Goal: Information Seeking & Learning: Learn about a topic

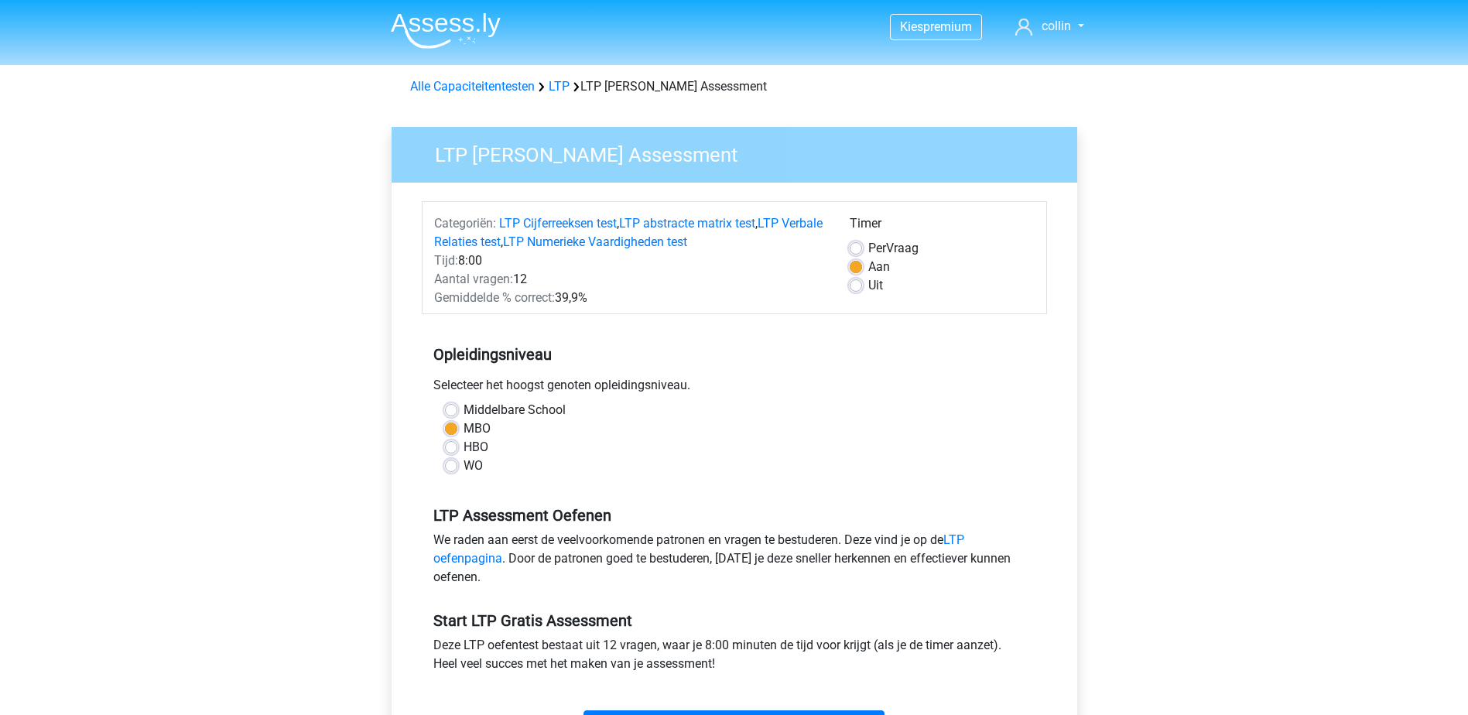
scroll to position [310, 0]
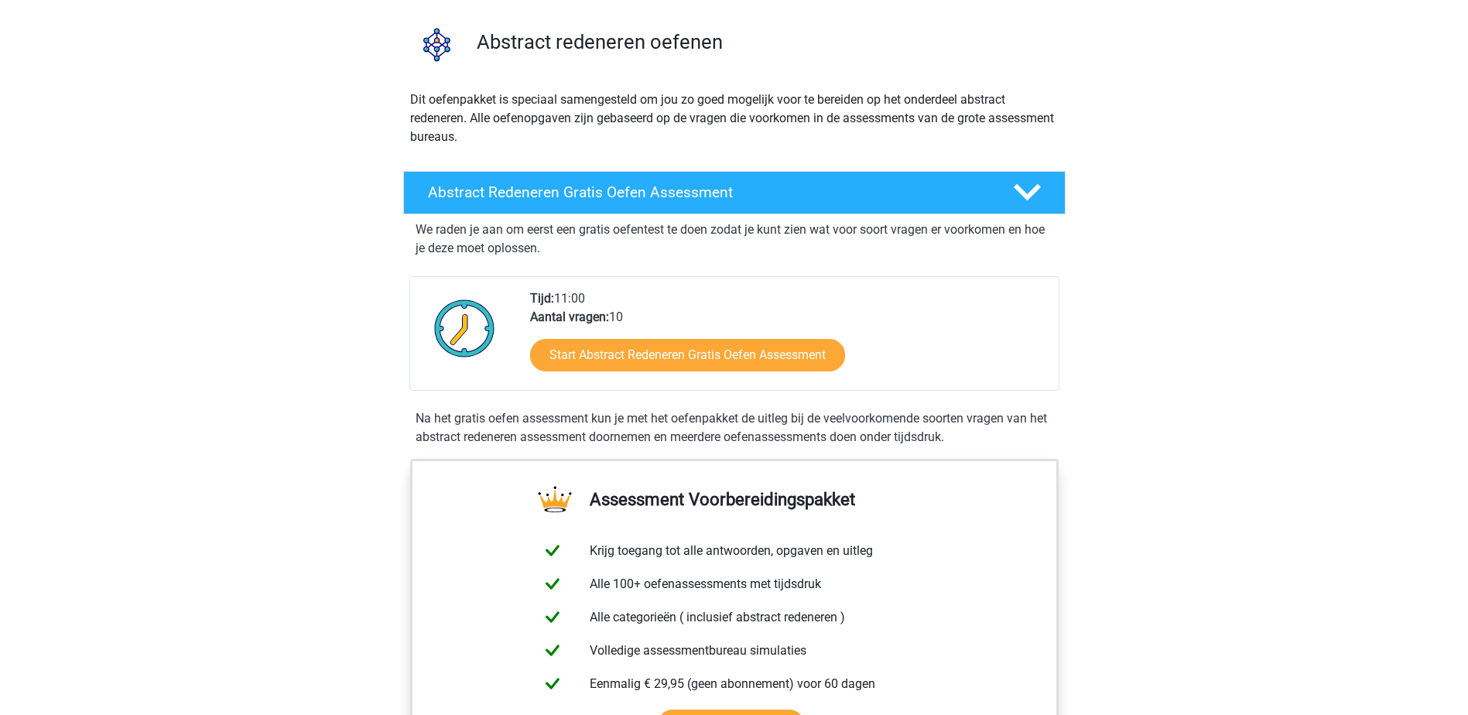
scroll to position [155, 0]
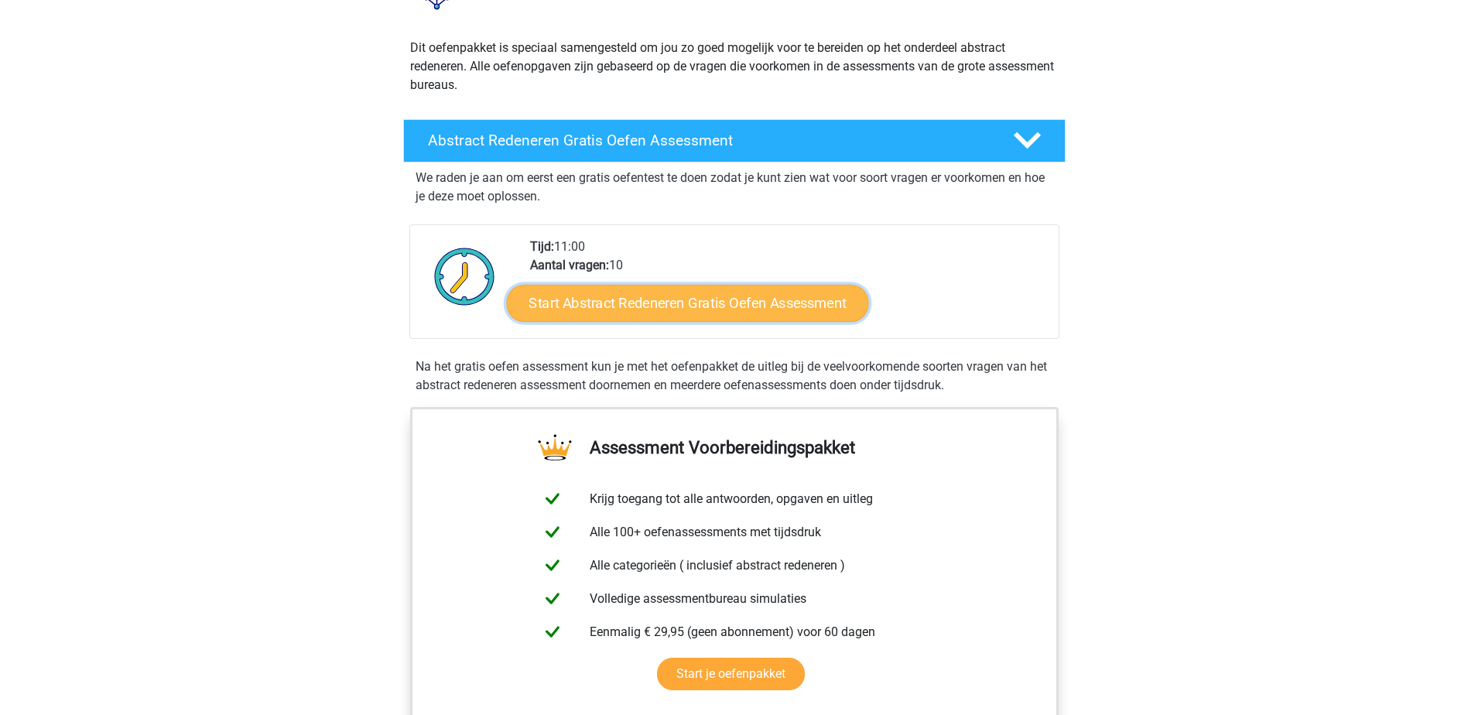
click at [751, 305] on link "Start Abstract Redeneren Gratis Oefen Assessment" at bounding box center [687, 302] width 362 height 37
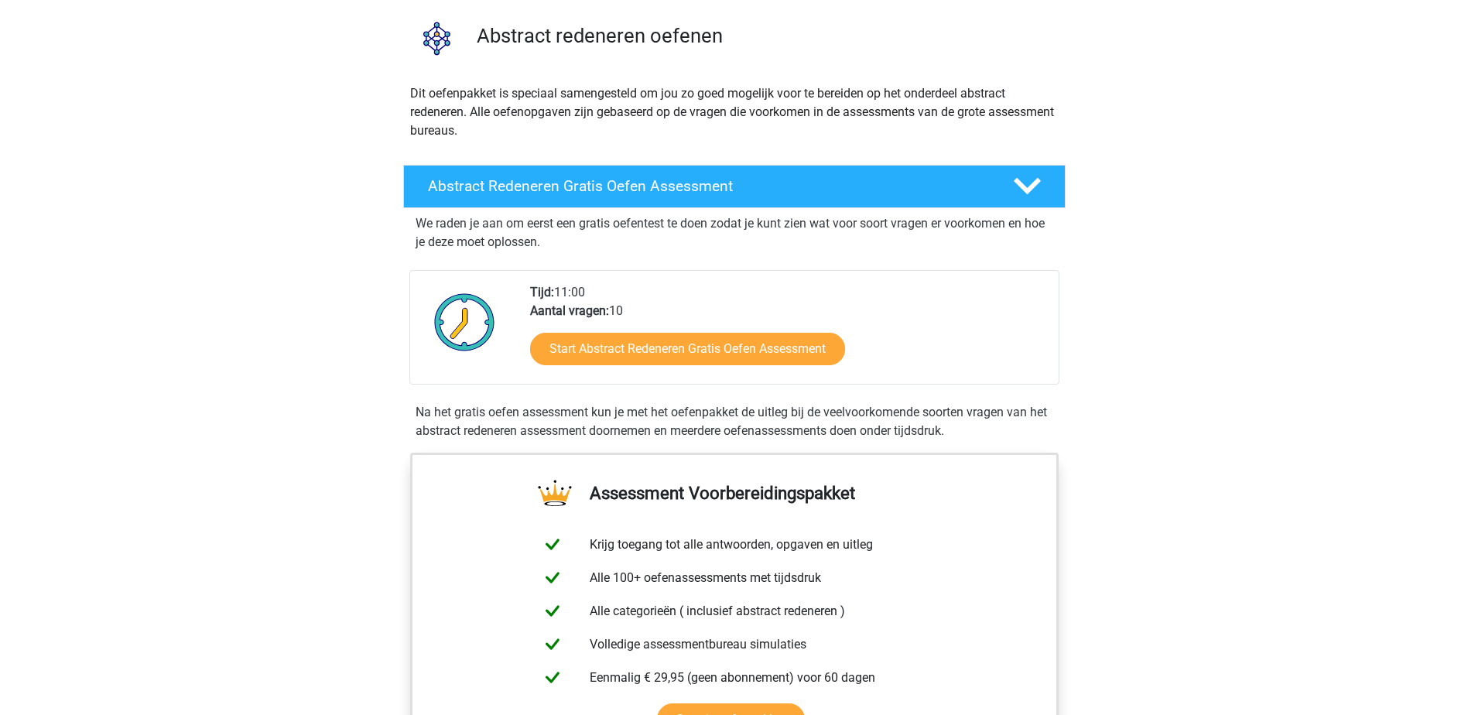
scroll to position [0, 0]
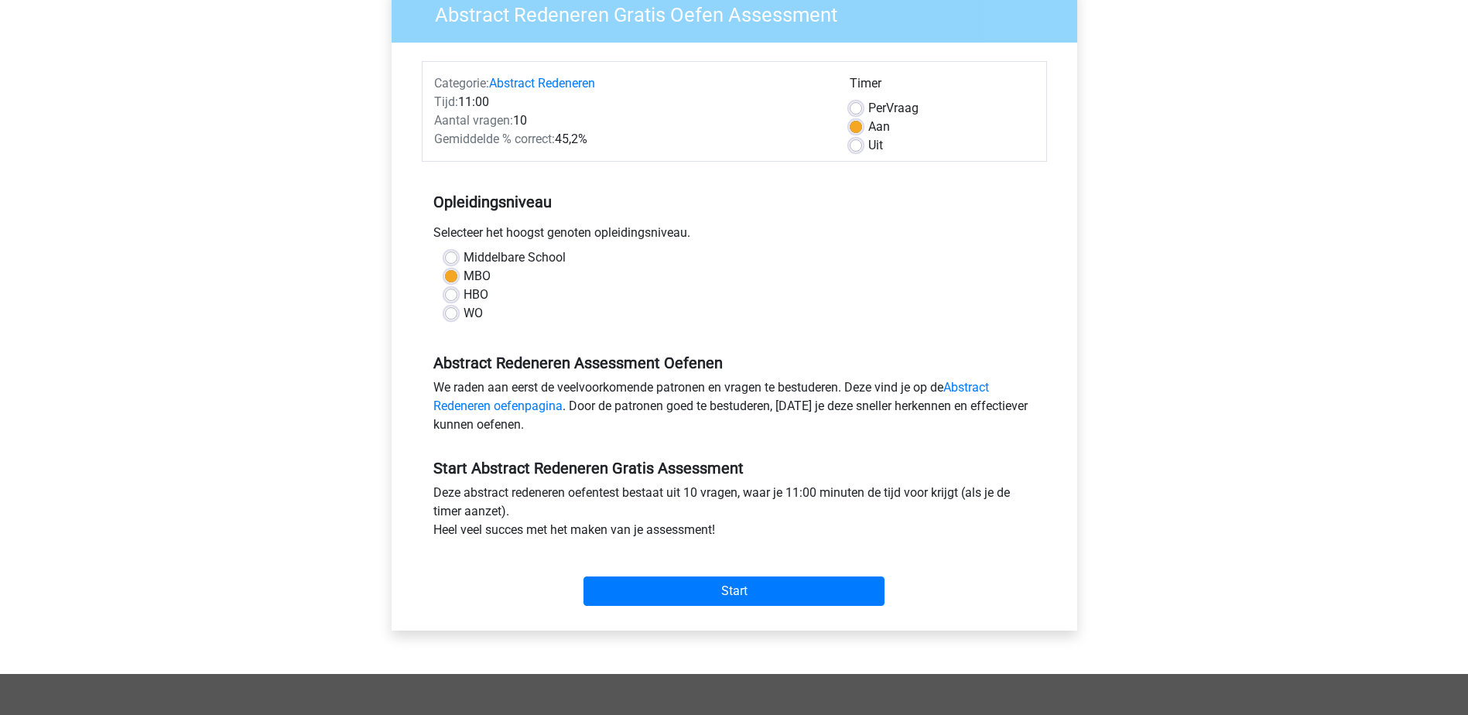
scroll to position [310, 0]
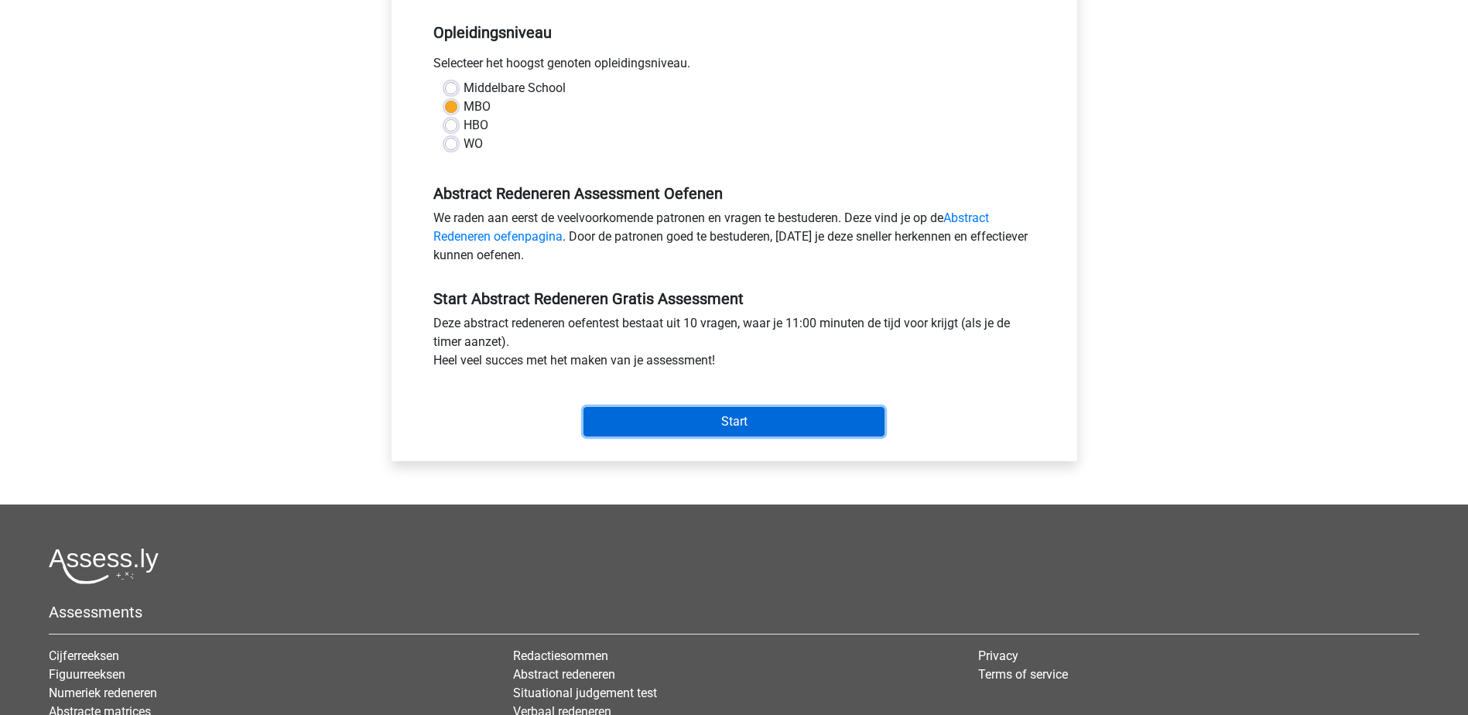
click at [688, 413] on input "Start" at bounding box center [734, 421] width 301 height 29
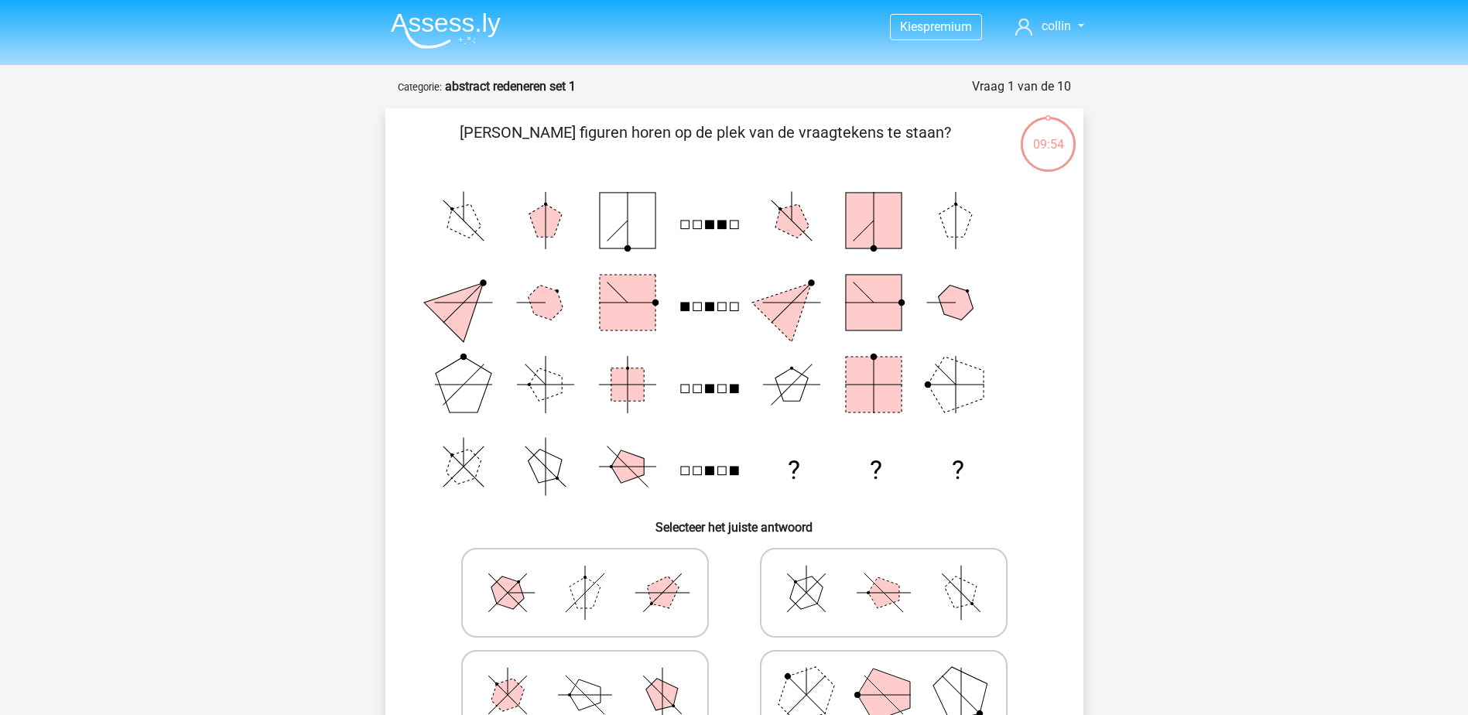
scroll to position [155, 0]
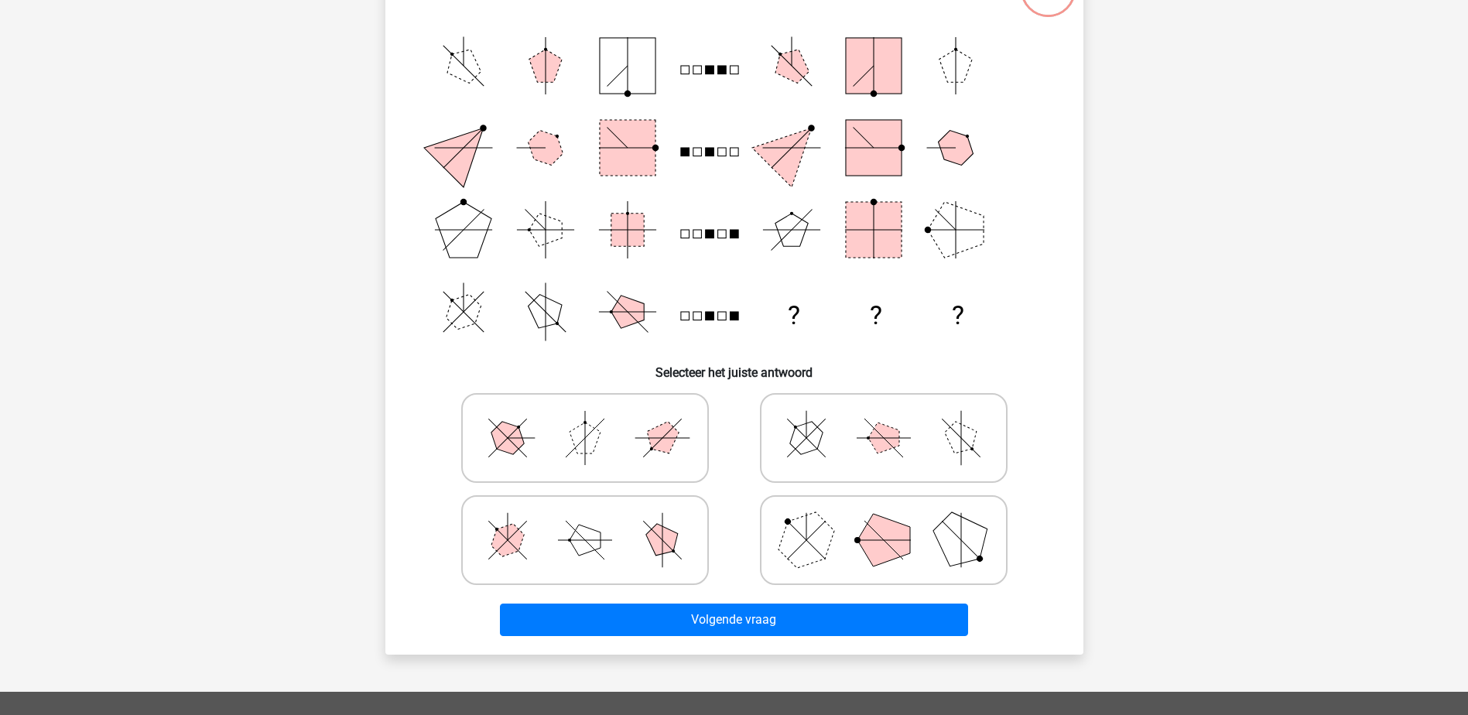
click at [665, 536] on polygon at bounding box center [662, 540] width 44 height 44
click at [595, 521] on input "radio" at bounding box center [590, 516] width 10 height 10
radio input "true"
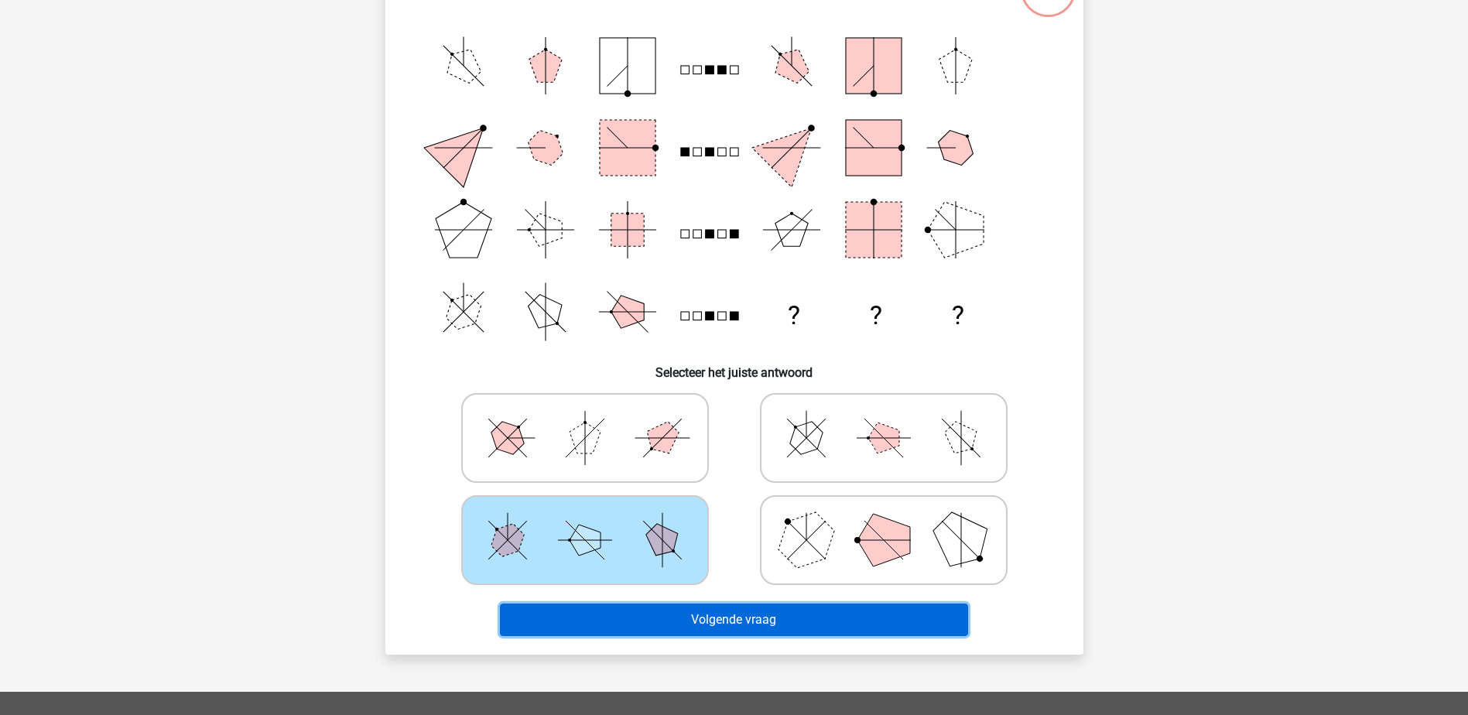
click at [731, 612] on button "Volgende vraag" at bounding box center [734, 620] width 468 height 33
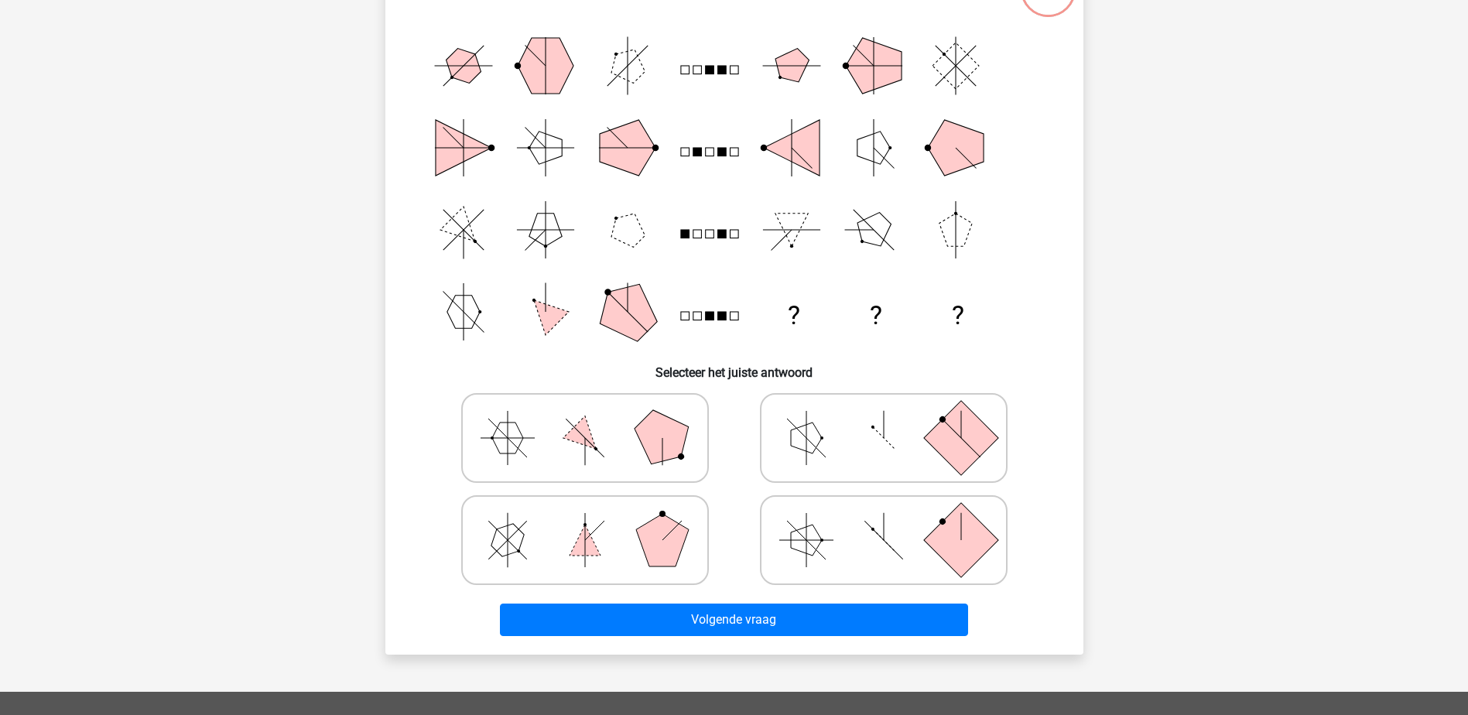
scroll to position [77, 0]
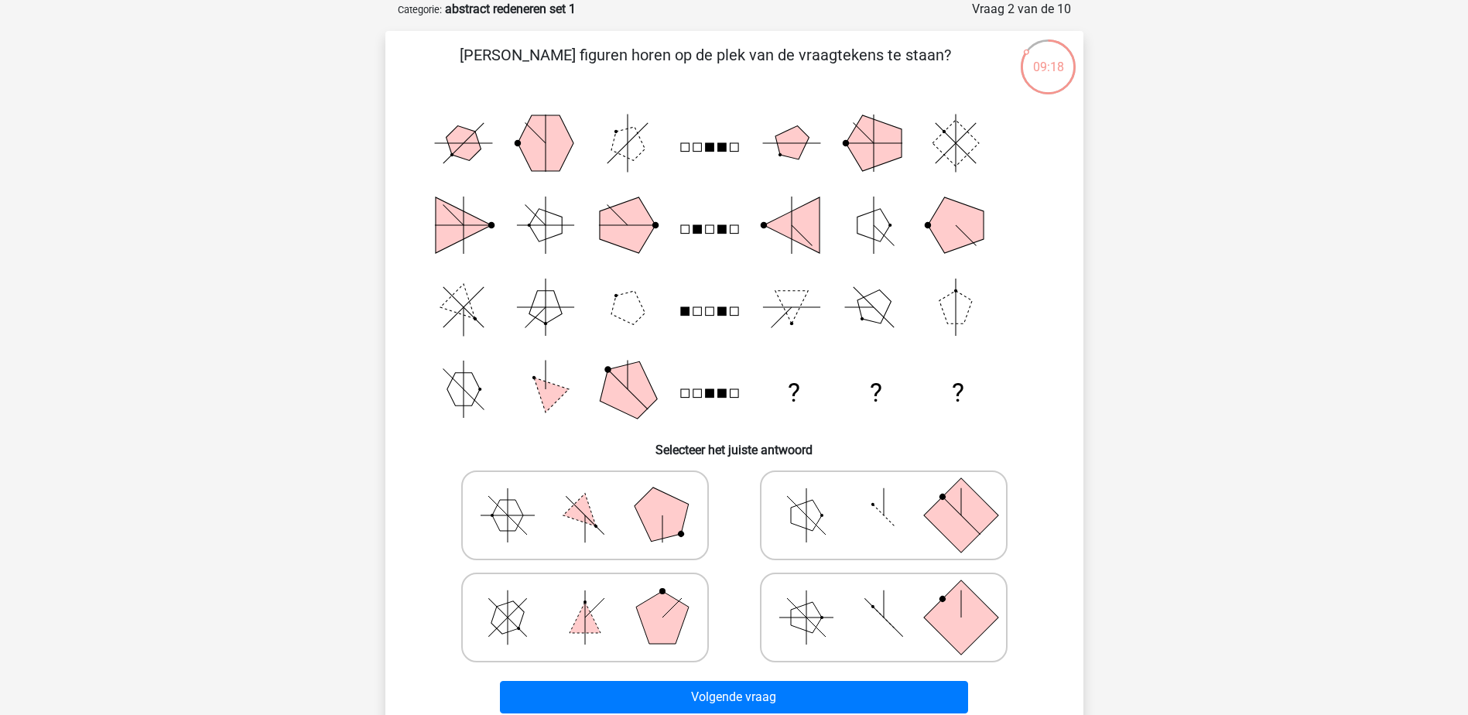
click at [850, 496] on icon at bounding box center [884, 515] width 232 height 77
click at [884, 496] on input "radio" at bounding box center [889, 491] width 10 height 10
radio input "true"
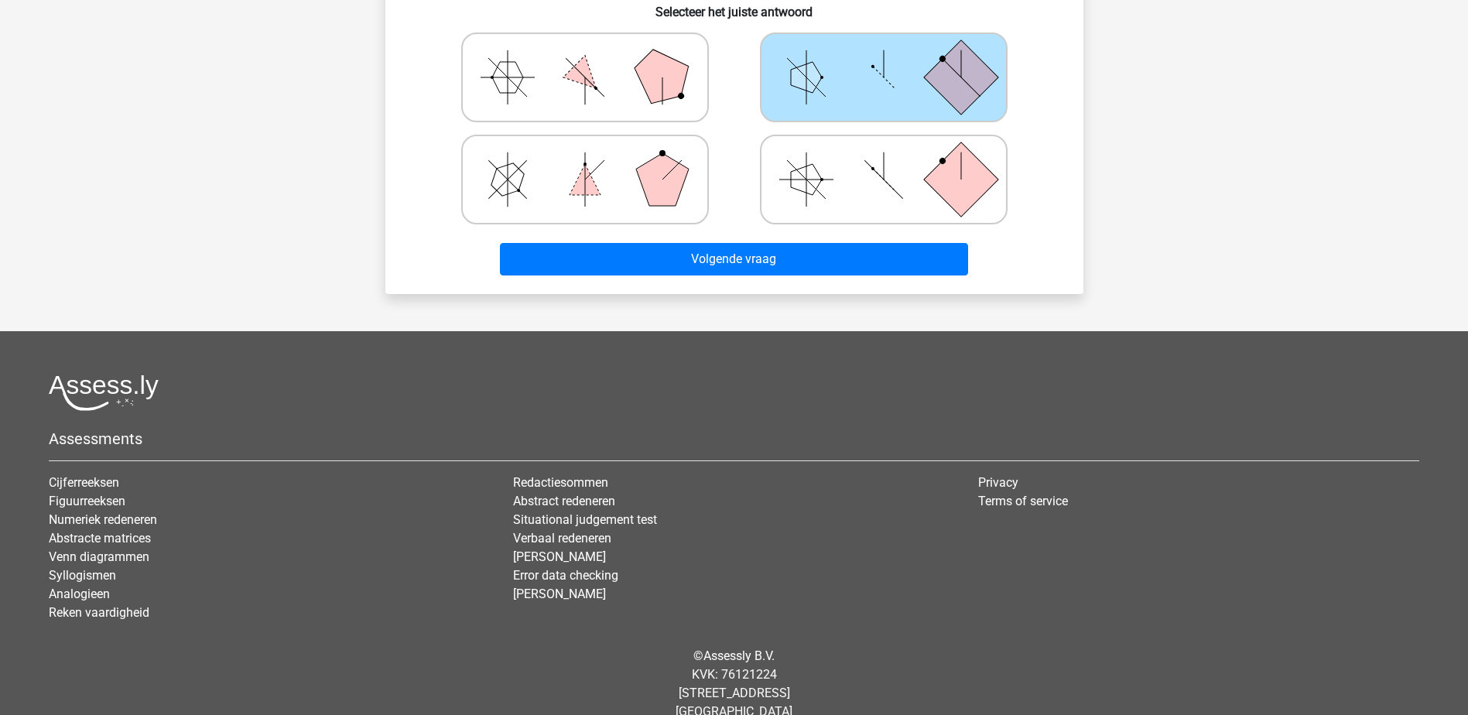
scroll to position [540, 0]
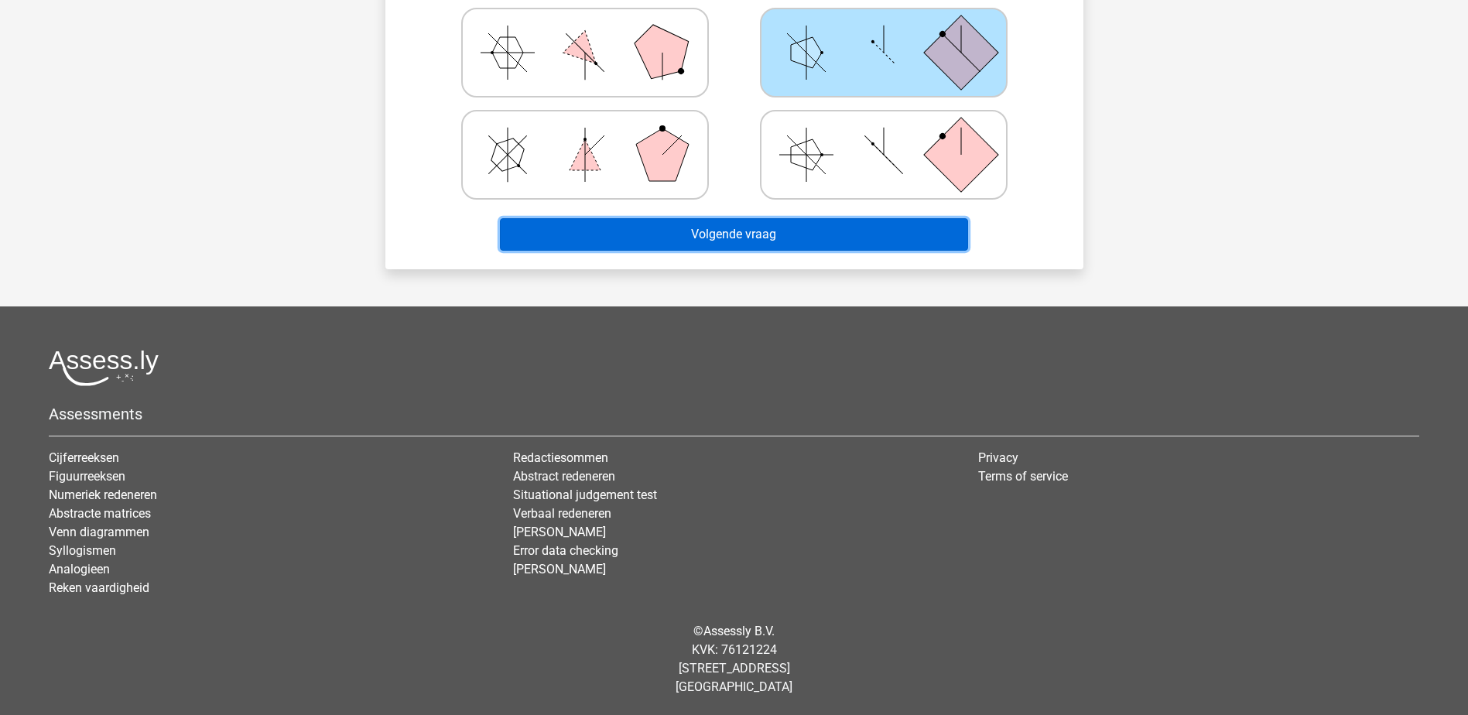
click at [791, 248] on button "Volgende vraag" at bounding box center [734, 234] width 468 height 33
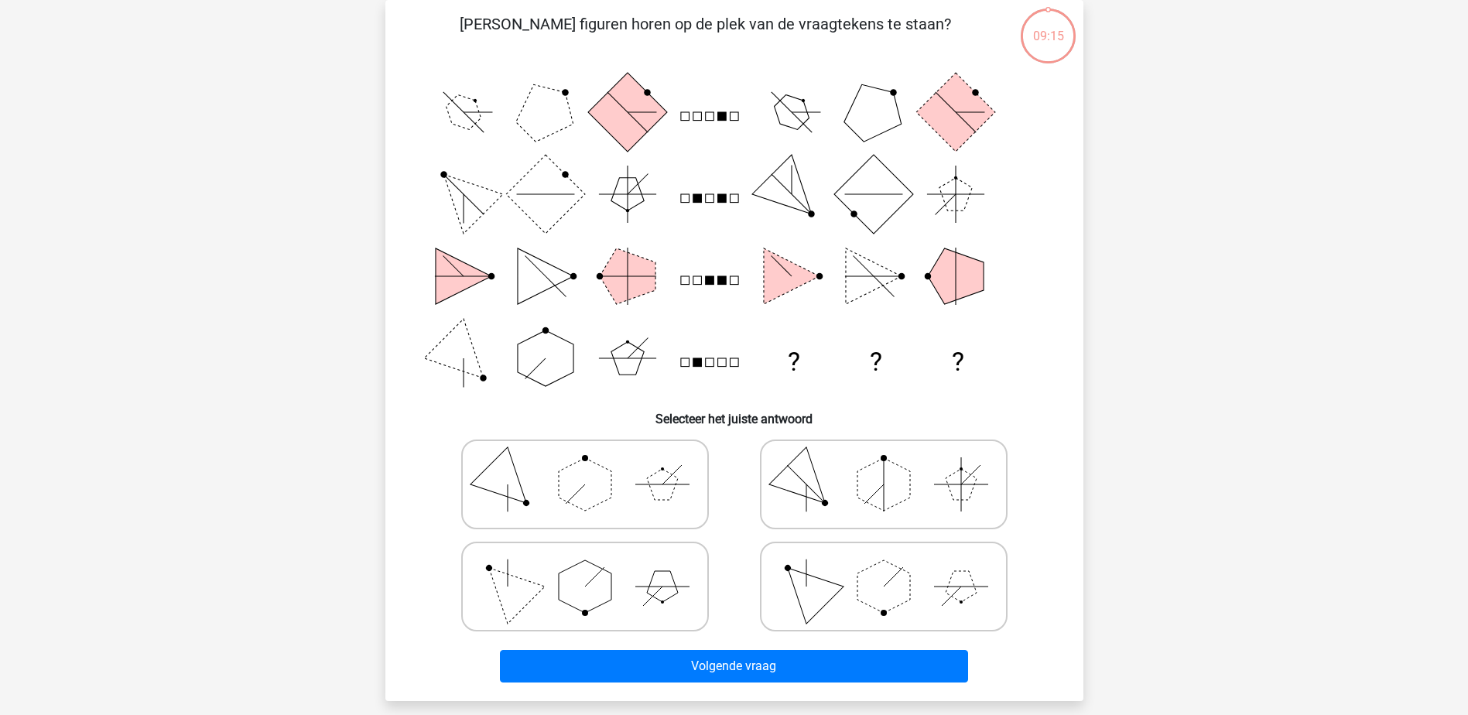
scroll to position [77, 0]
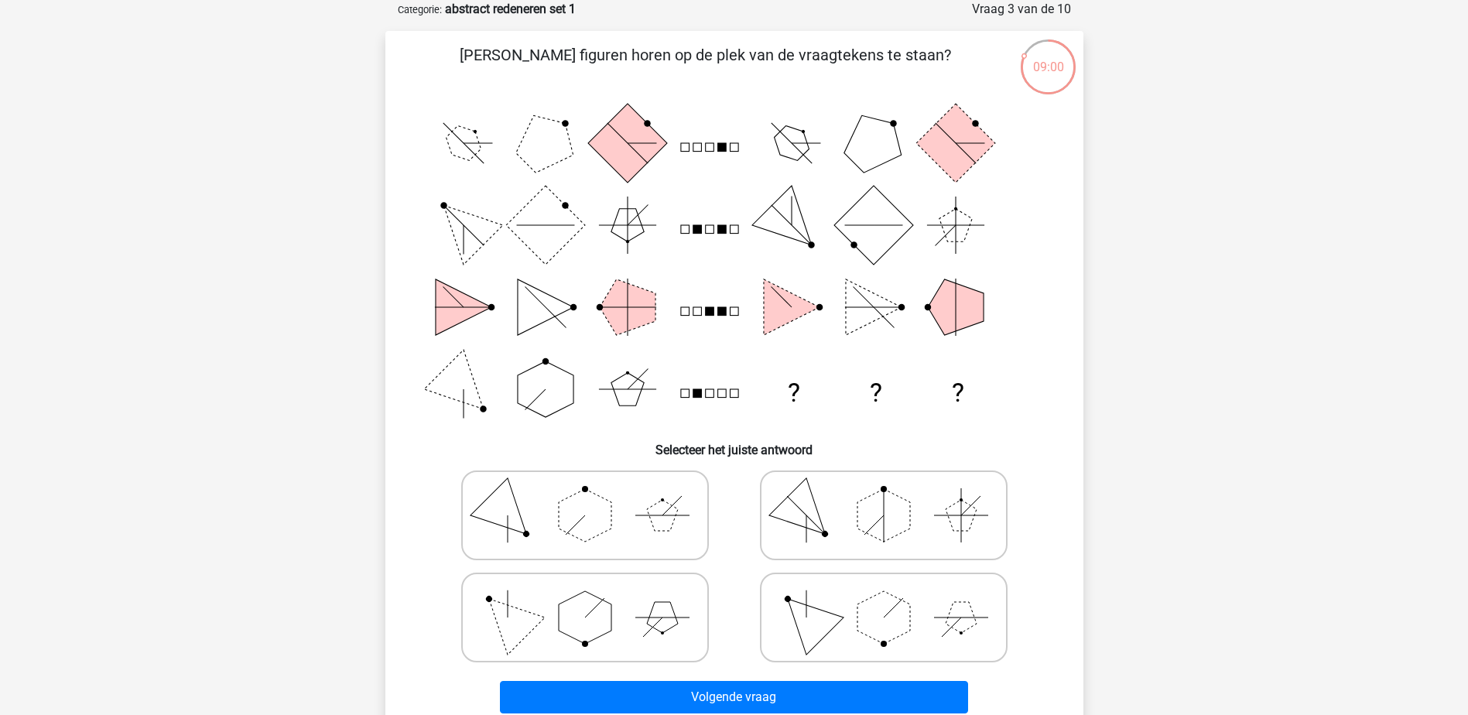
click at [818, 599] on icon at bounding box center [884, 617] width 232 height 77
click at [884, 598] on input "radio" at bounding box center [889, 593] width 10 height 10
radio input "true"
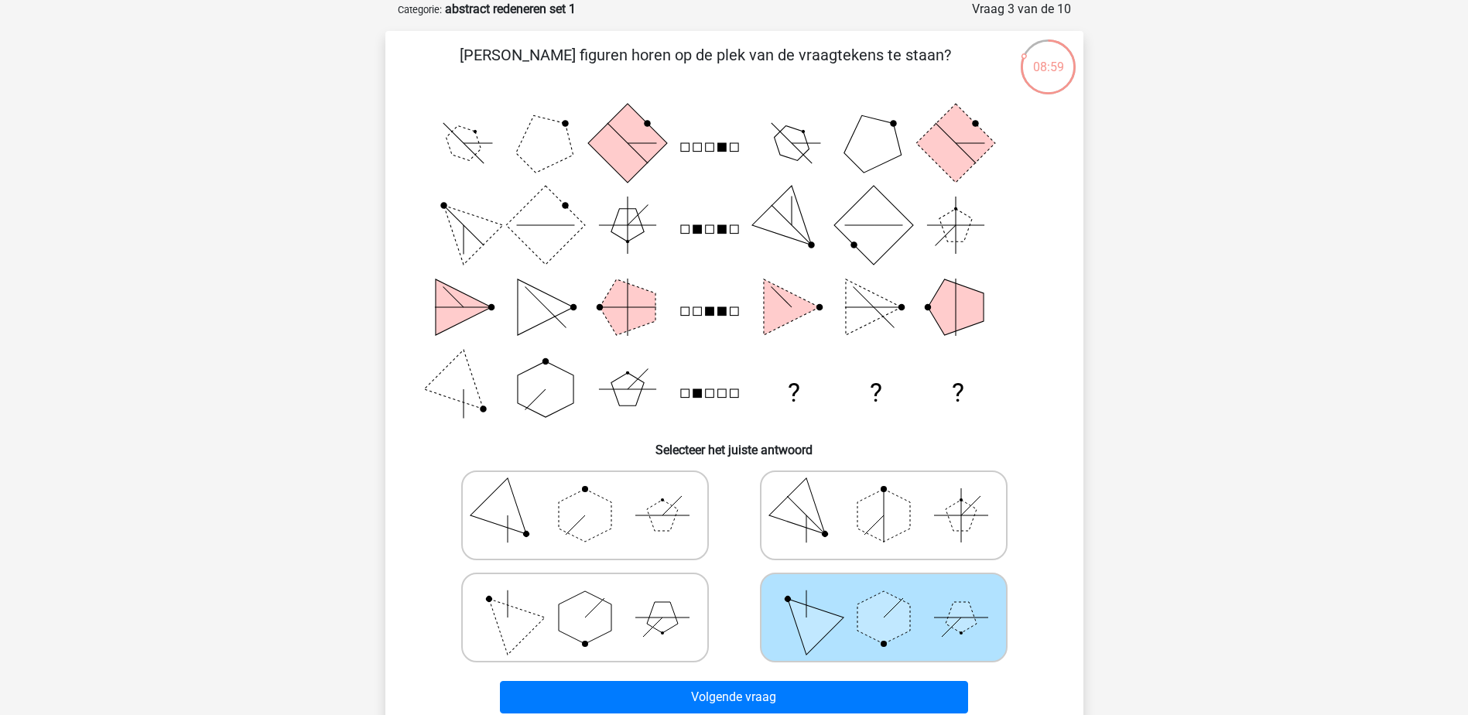
scroll to position [232, 0]
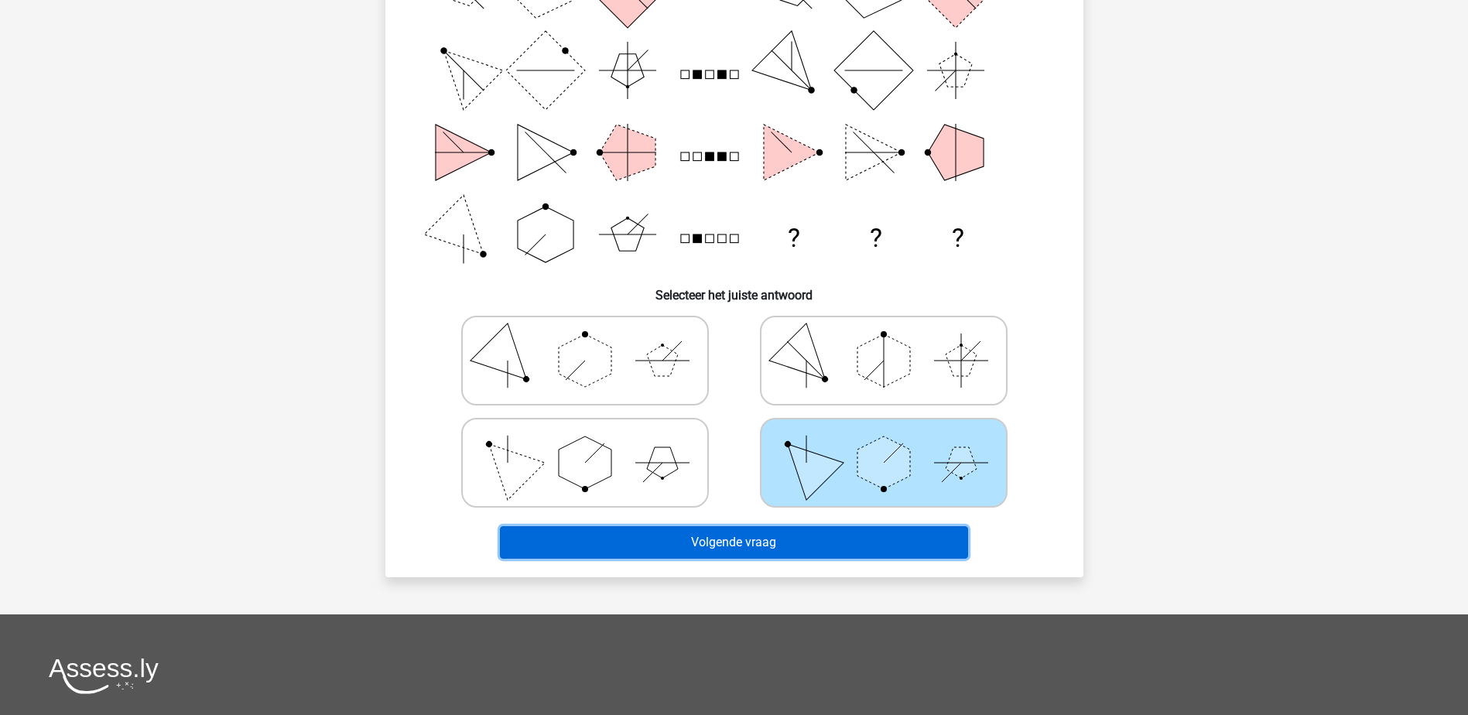
click at [797, 531] on button "Volgende vraag" at bounding box center [734, 542] width 468 height 33
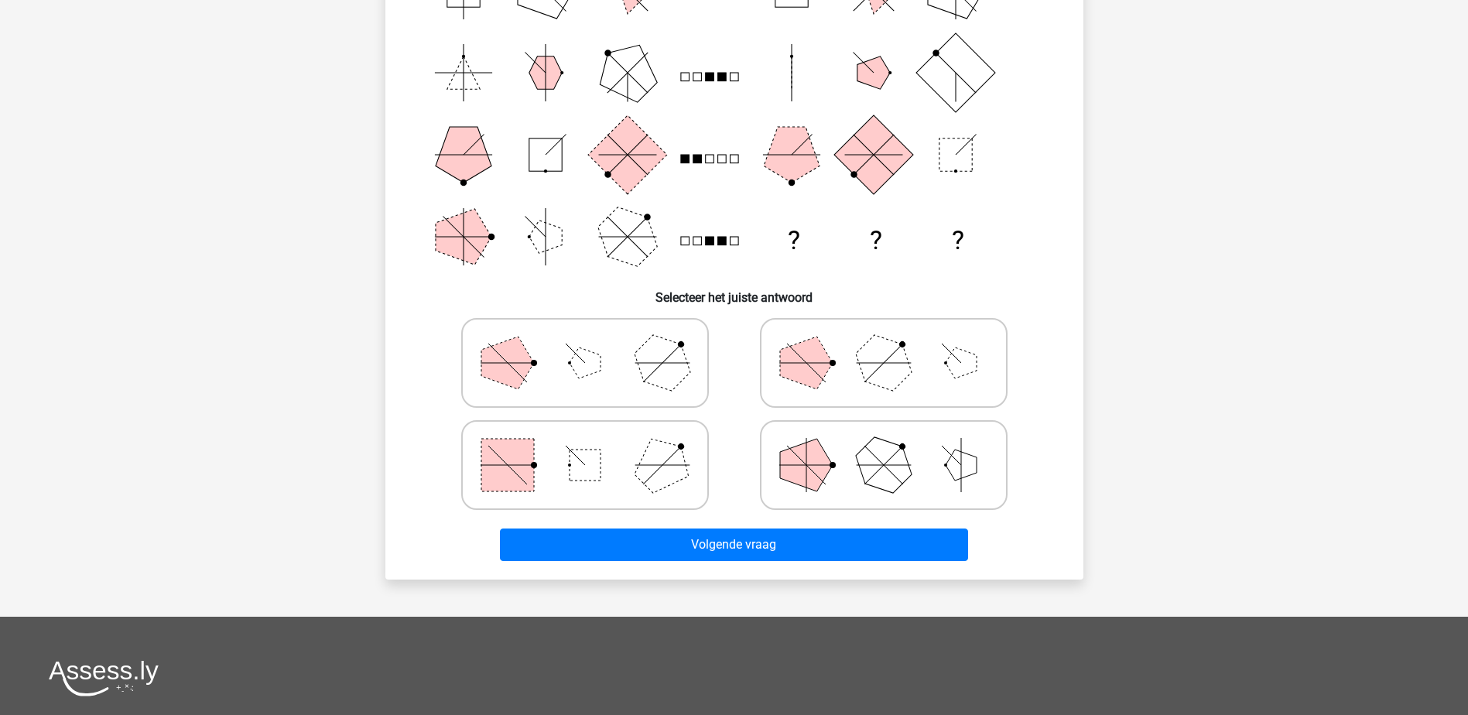
scroll to position [387, 0]
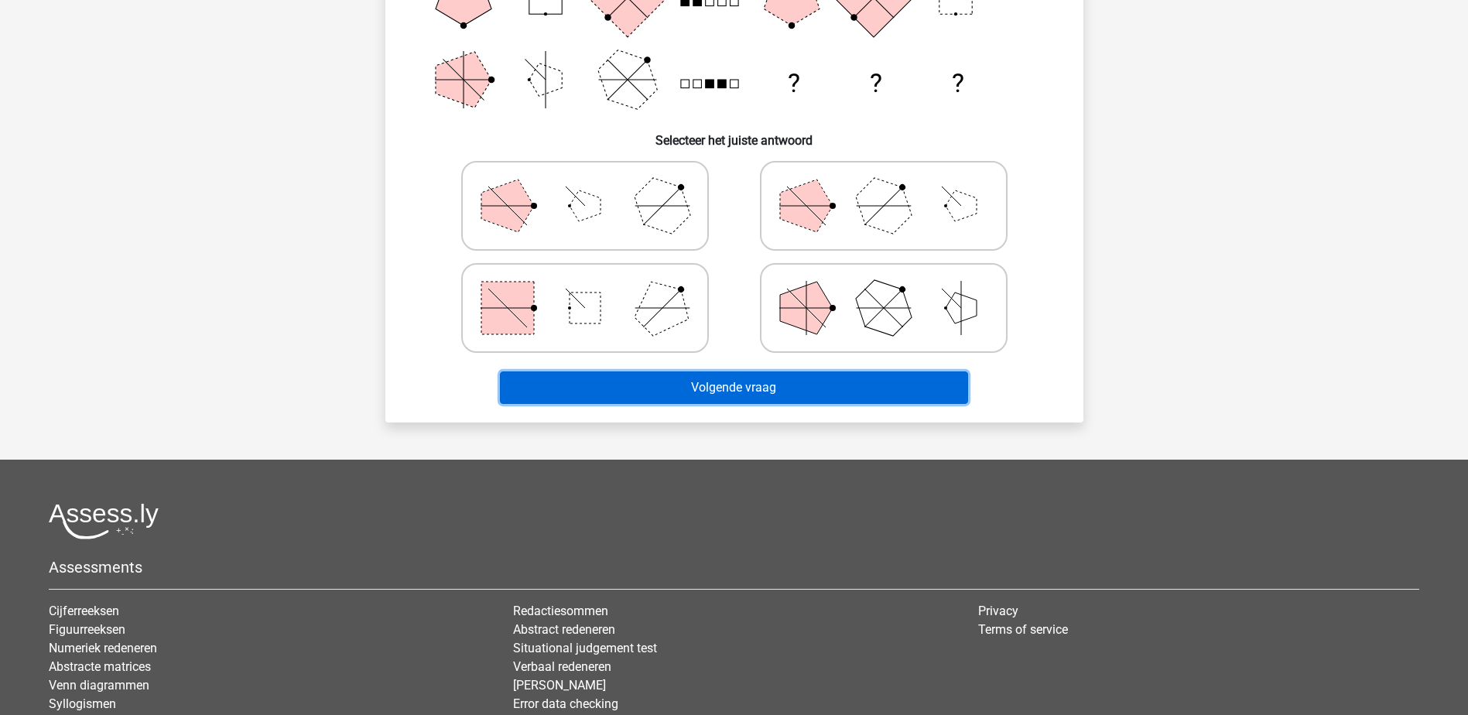
click at [792, 382] on button "Volgende vraag" at bounding box center [734, 388] width 468 height 33
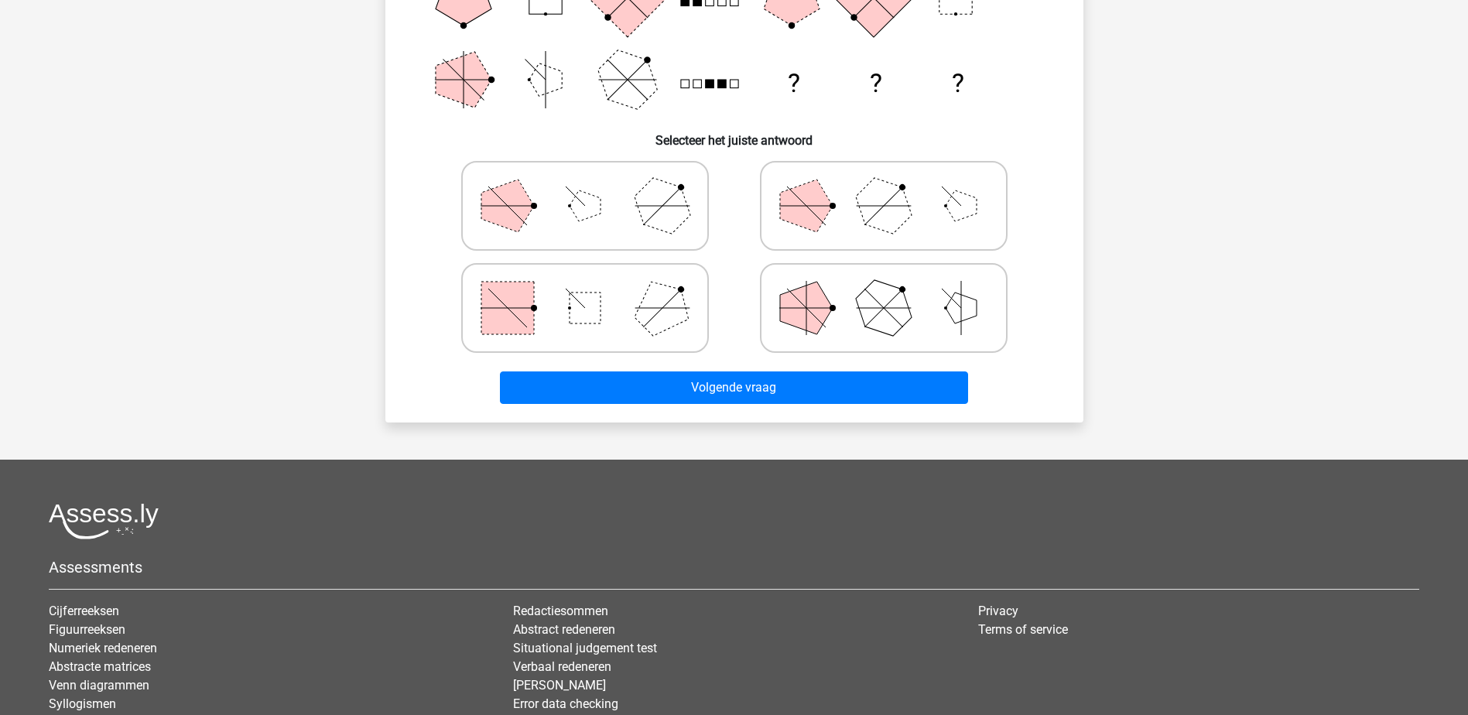
click at [818, 305] on polygon at bounding box center [806, 308] width 53 height 53
click at [884, 289] on input "radio" at bounding box center [889, 284] width 10 height 10
radio input "true"
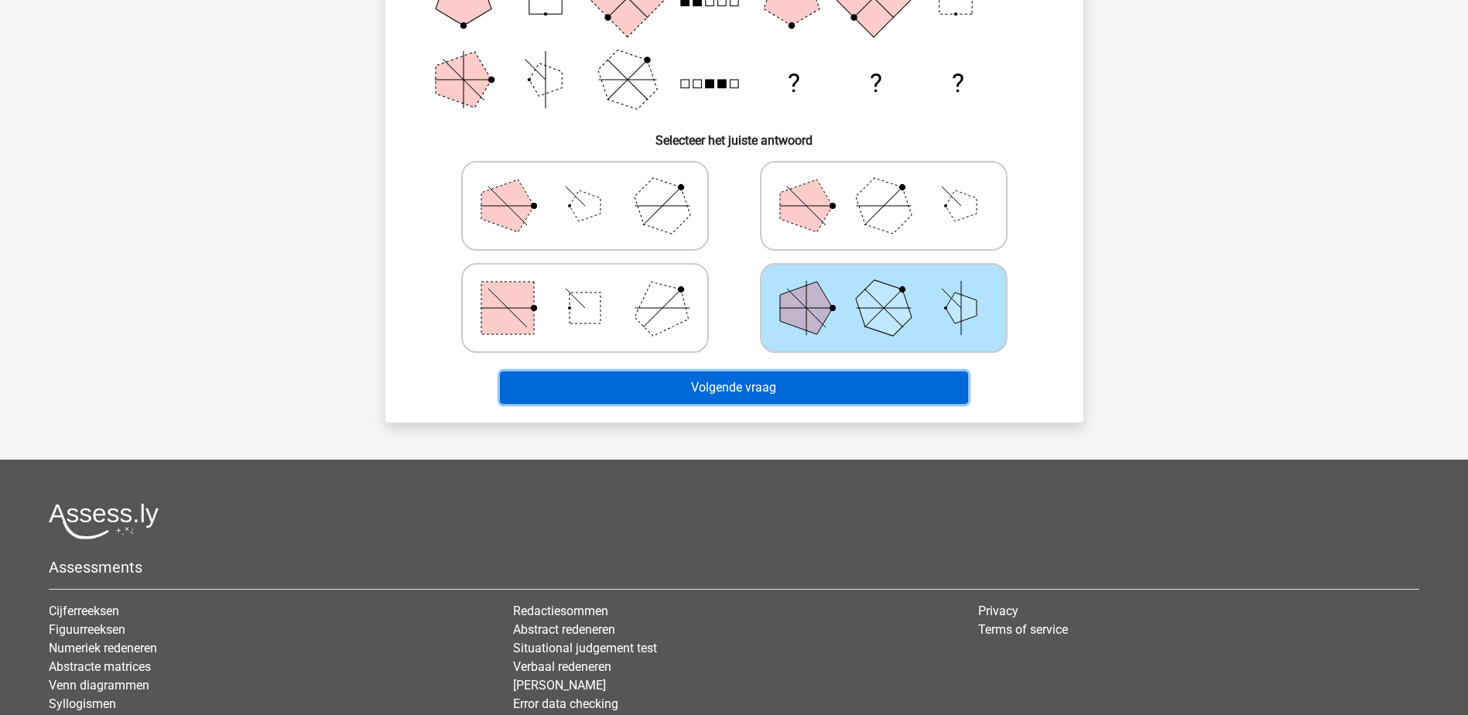
click at [769, 391] on button "Volgende vraag" at bounding box center [734, 388] width 468 height 33
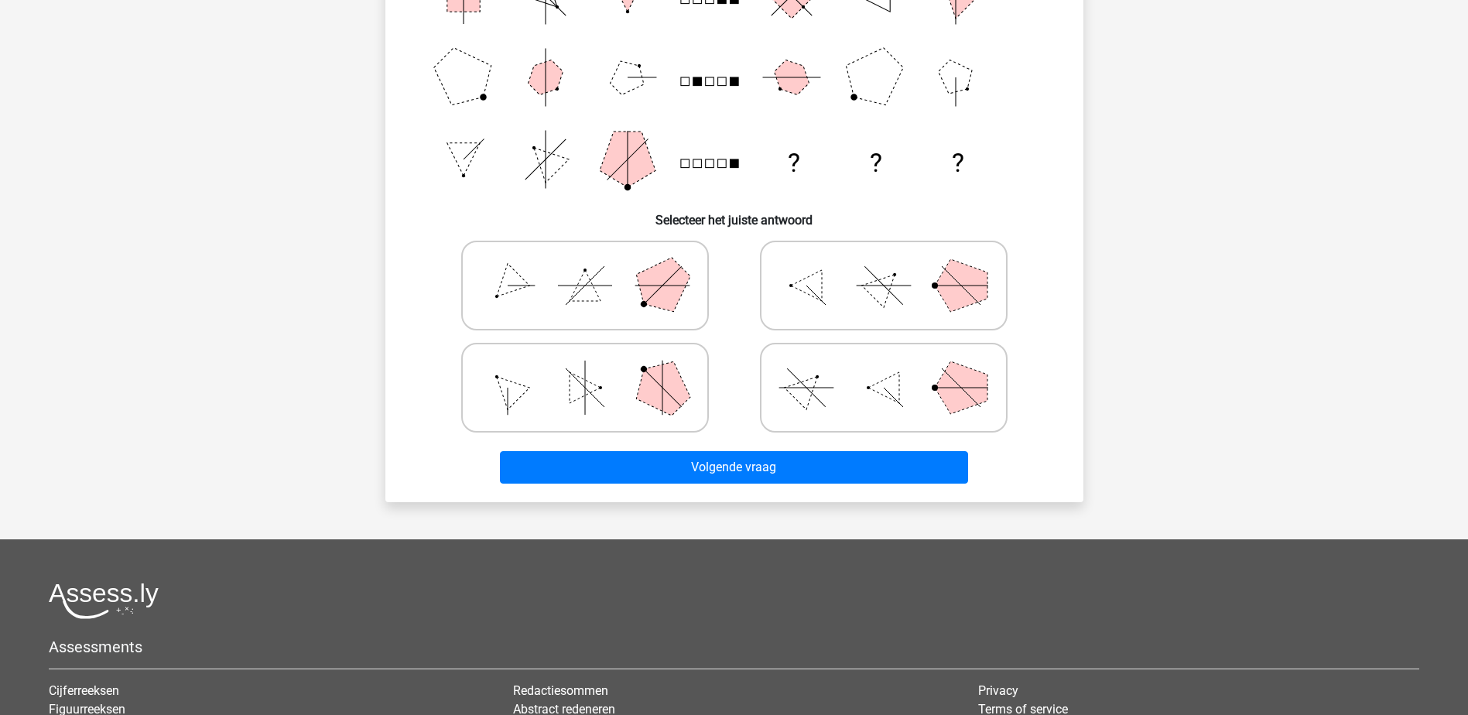
scroll to position [77, 0]
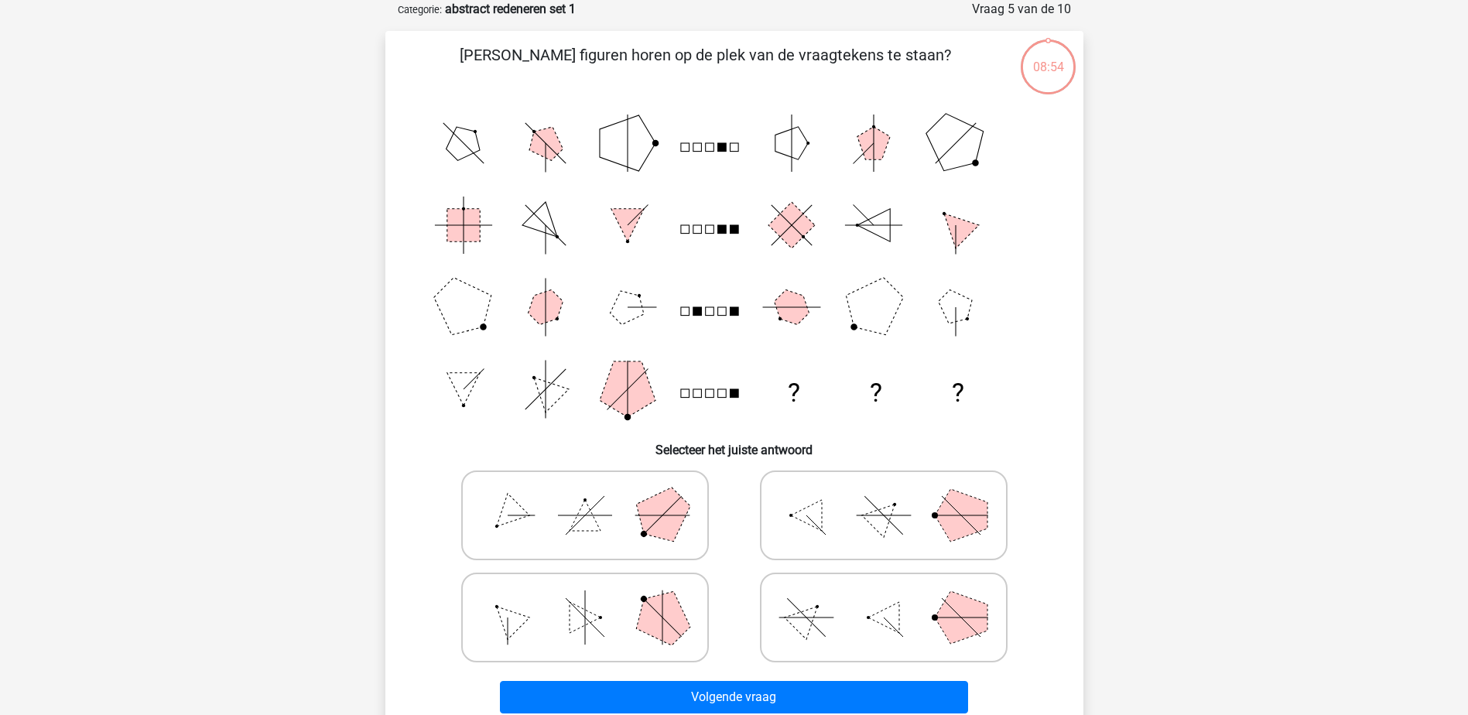
click at [838, 497] on icon at bounding box center [884, 515] width 232 height 77
click at [884, 496] on input "radio" at bounding box center [889, 491] width 10 height 10
radio input "true"
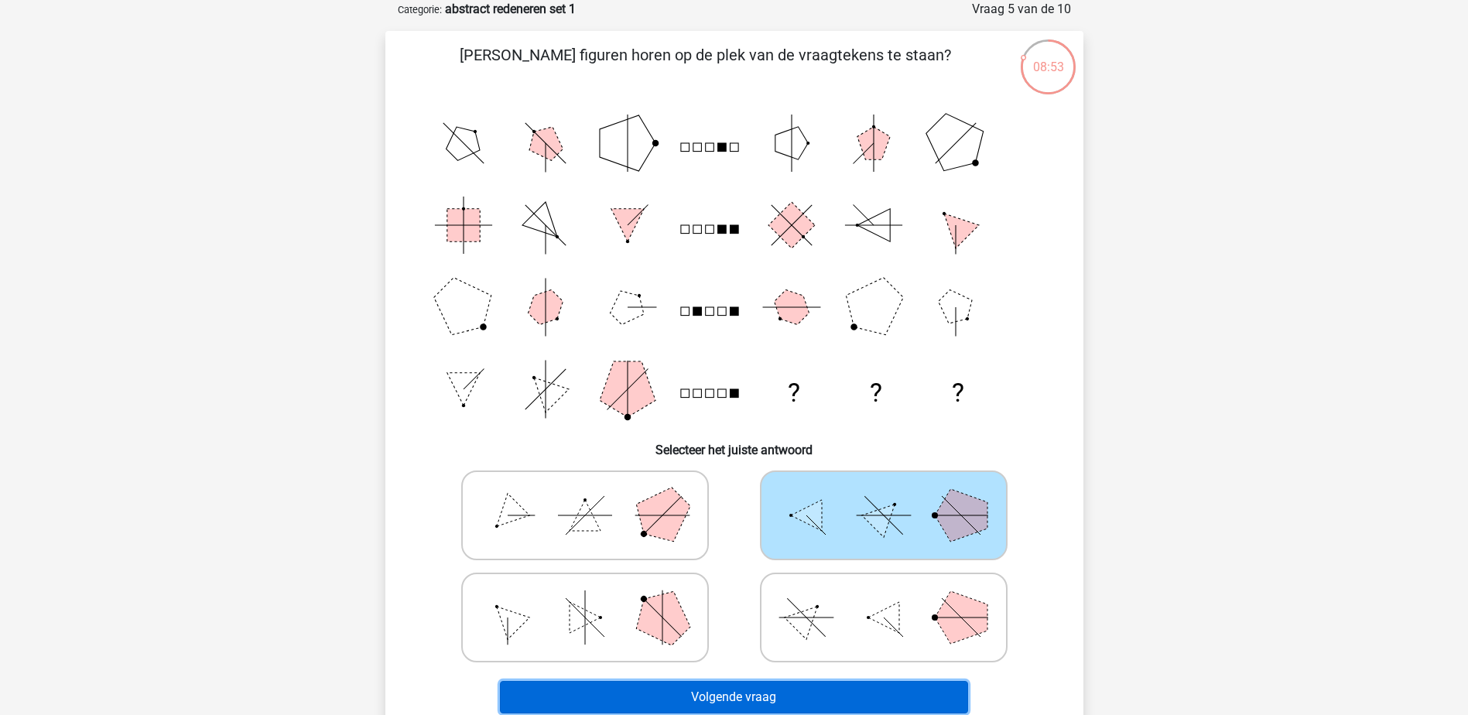
click at [810, 688] on button "Volgende vraag" at bounding box center [734, 697] width 468 height 33
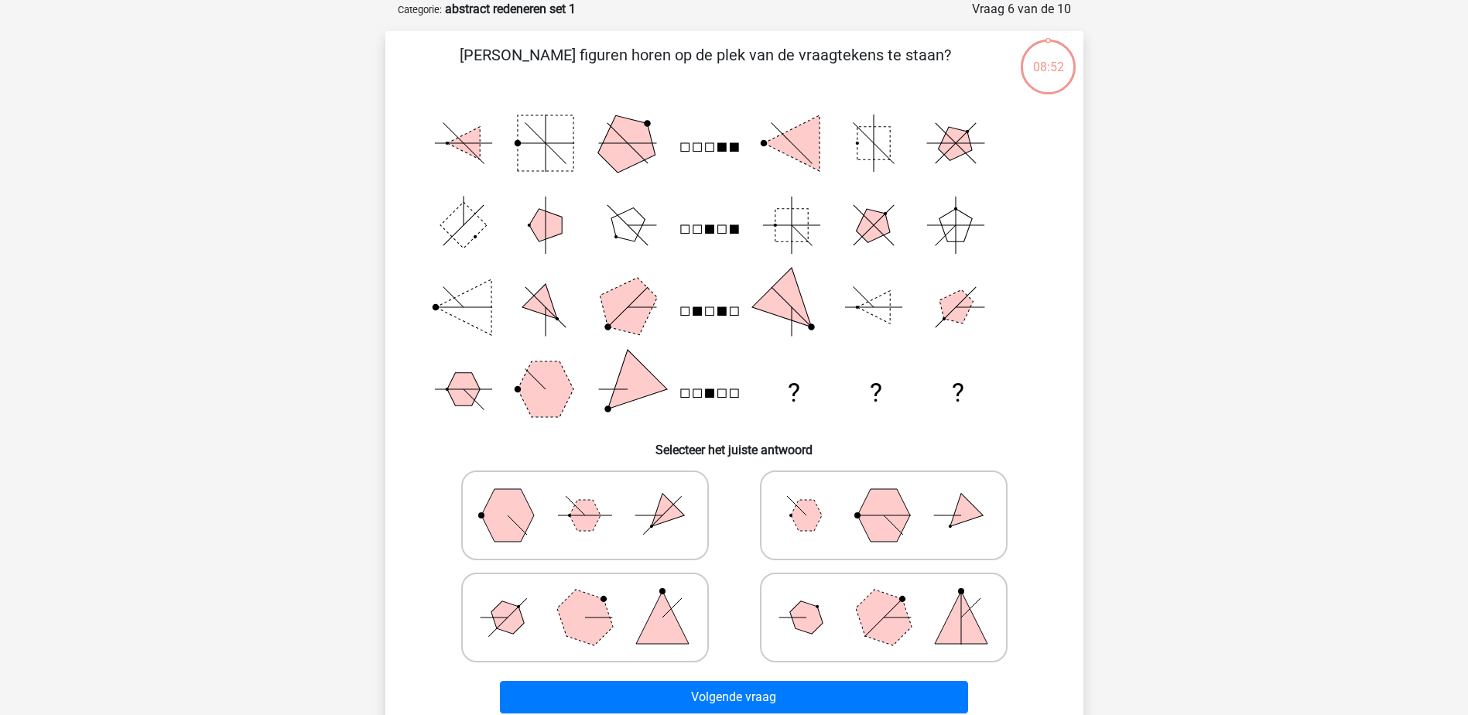
click at [700, 538] on icon at bounding box center [585, 515] width 232 height 77
click at [595, 496] on input "radio" at bounding box center [590, 491] width 10 height 10
radio input "true"
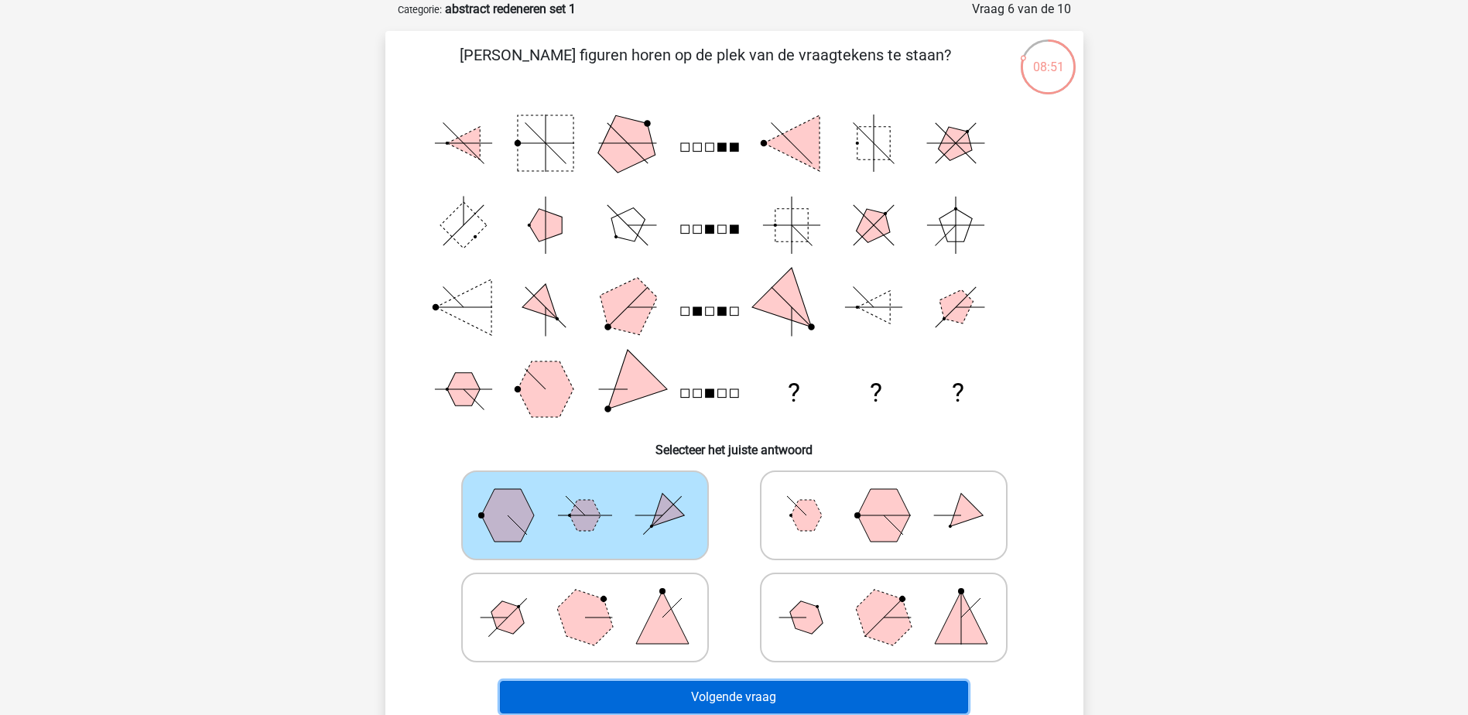
click at [752, 705] on button "Volgende vraag" at bounding box center [734, 697] width 468 height 33
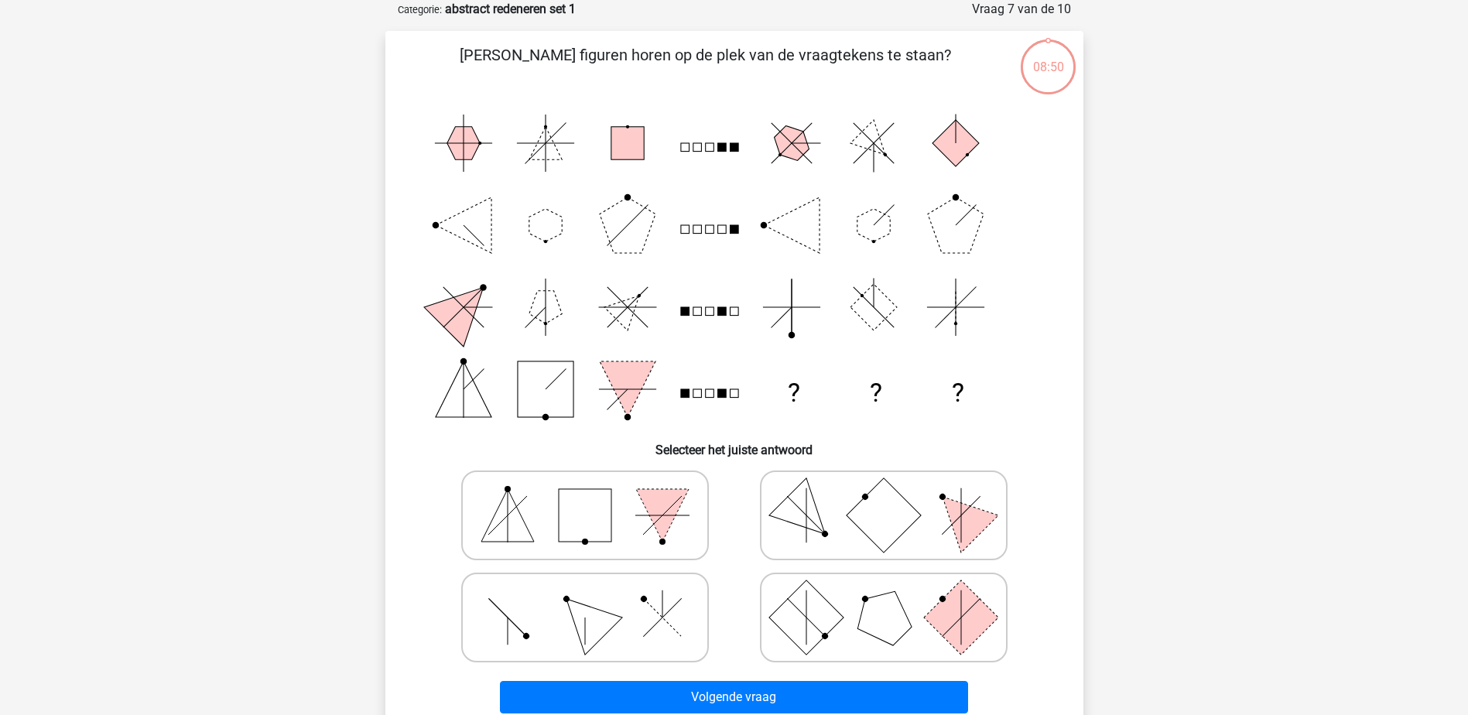
click at [695, 598] on icon at bounding box center [585, 617] width 232 height 77
click at [595, 598] on input "radio" at bounding box center [590, 593] width 10 height 10
radio input "true"
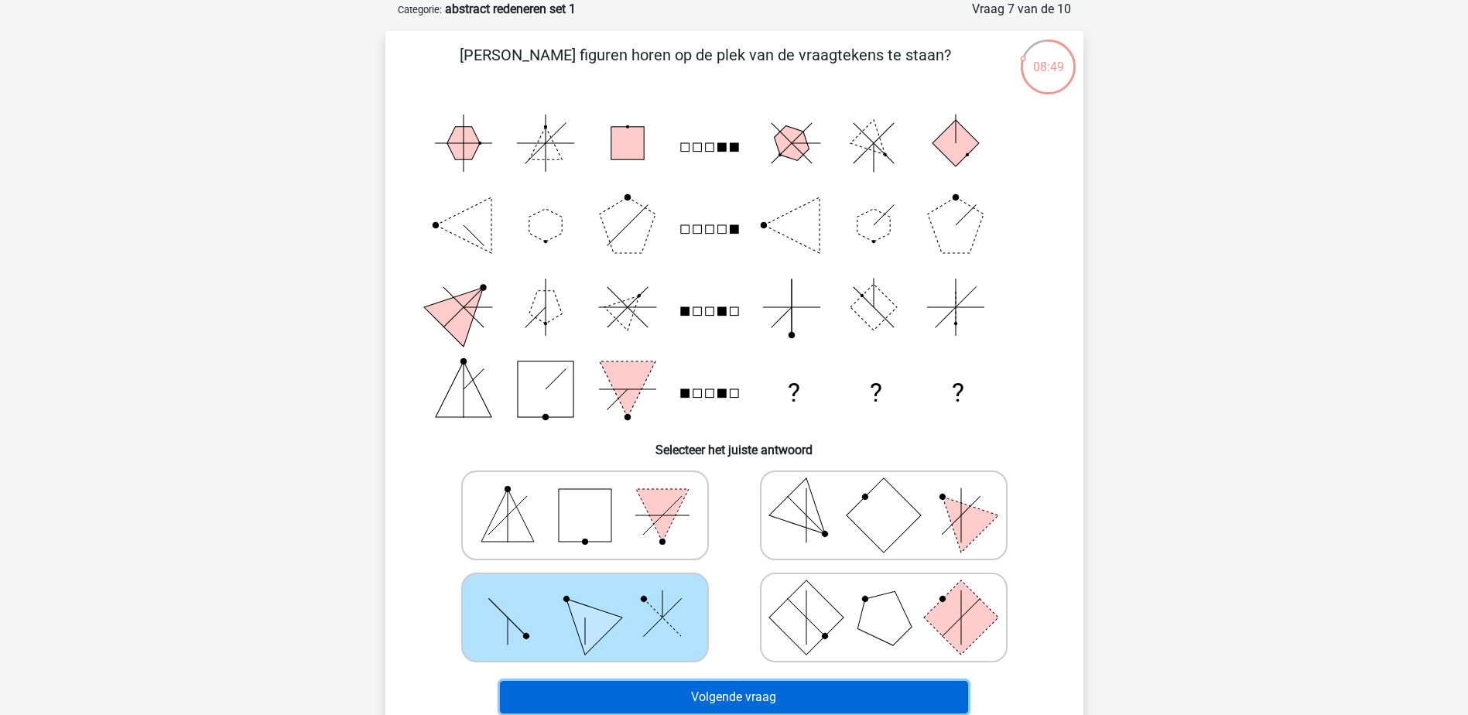
click at [732, 698] on button "Volgende vraag" at bounding box center [734, 697] width 468 height 33
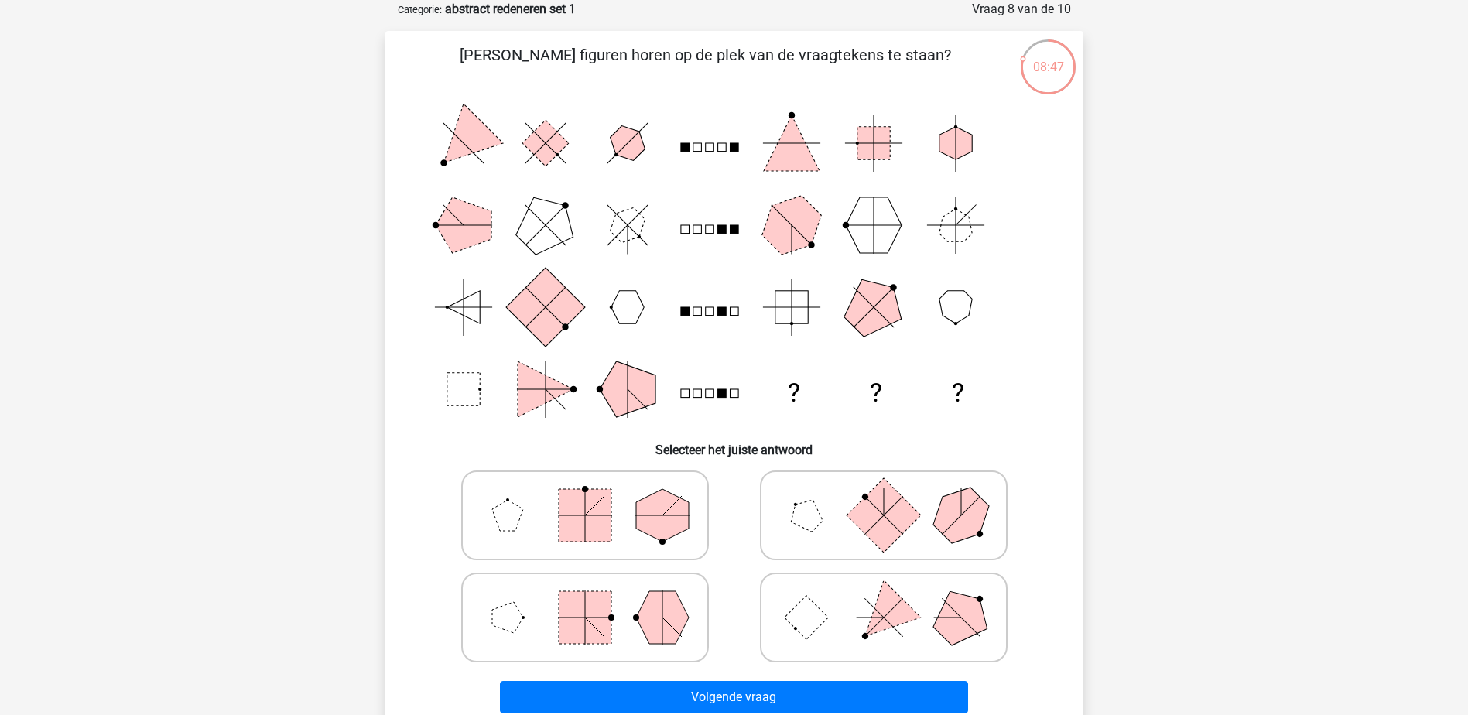
click at [669, 614] on polygon at bounding box center [662, 617] width 53 height 53
click at [595, 598] on input "radio" at bounding box center [590, 593] width 10 height 10
radio input "true"
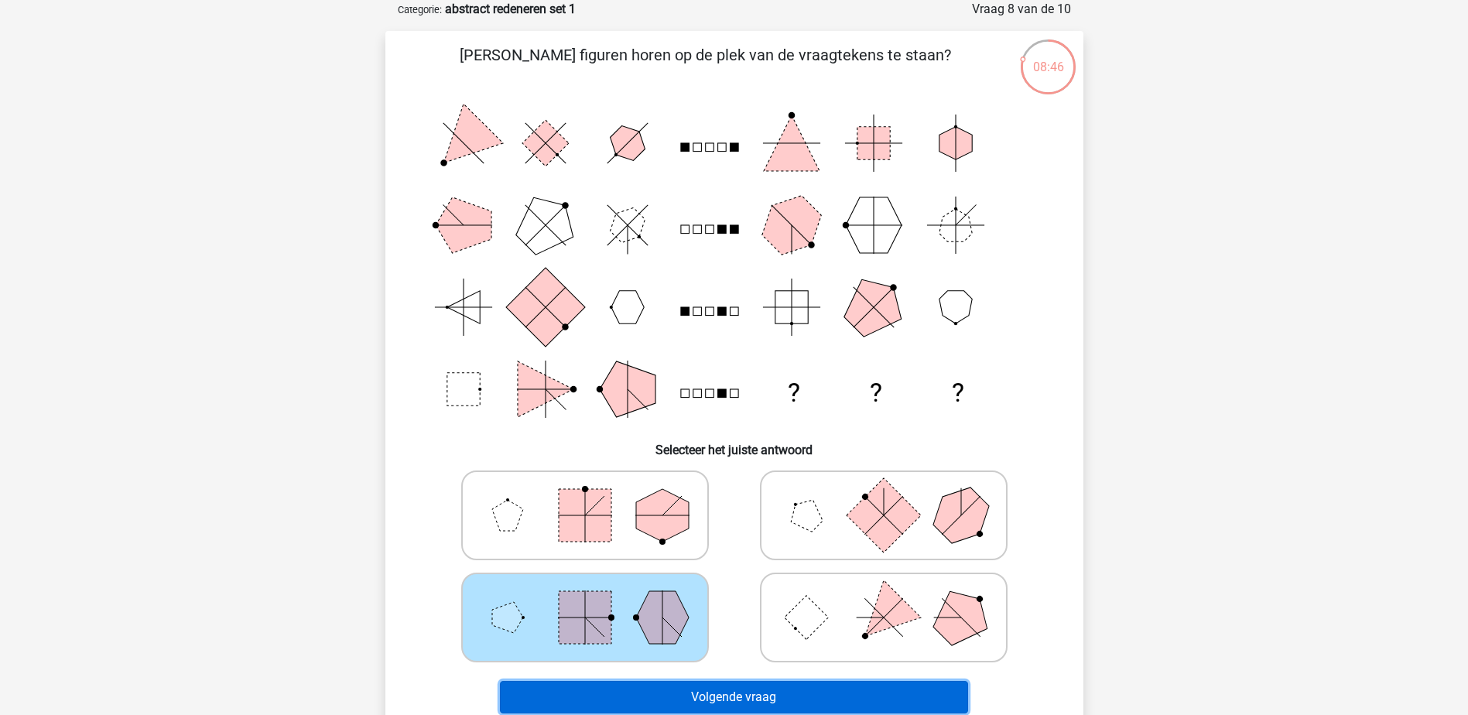
click at [708, 692] on button "Volgende vraag" at bounding box center [734, 697] width 468 height 33
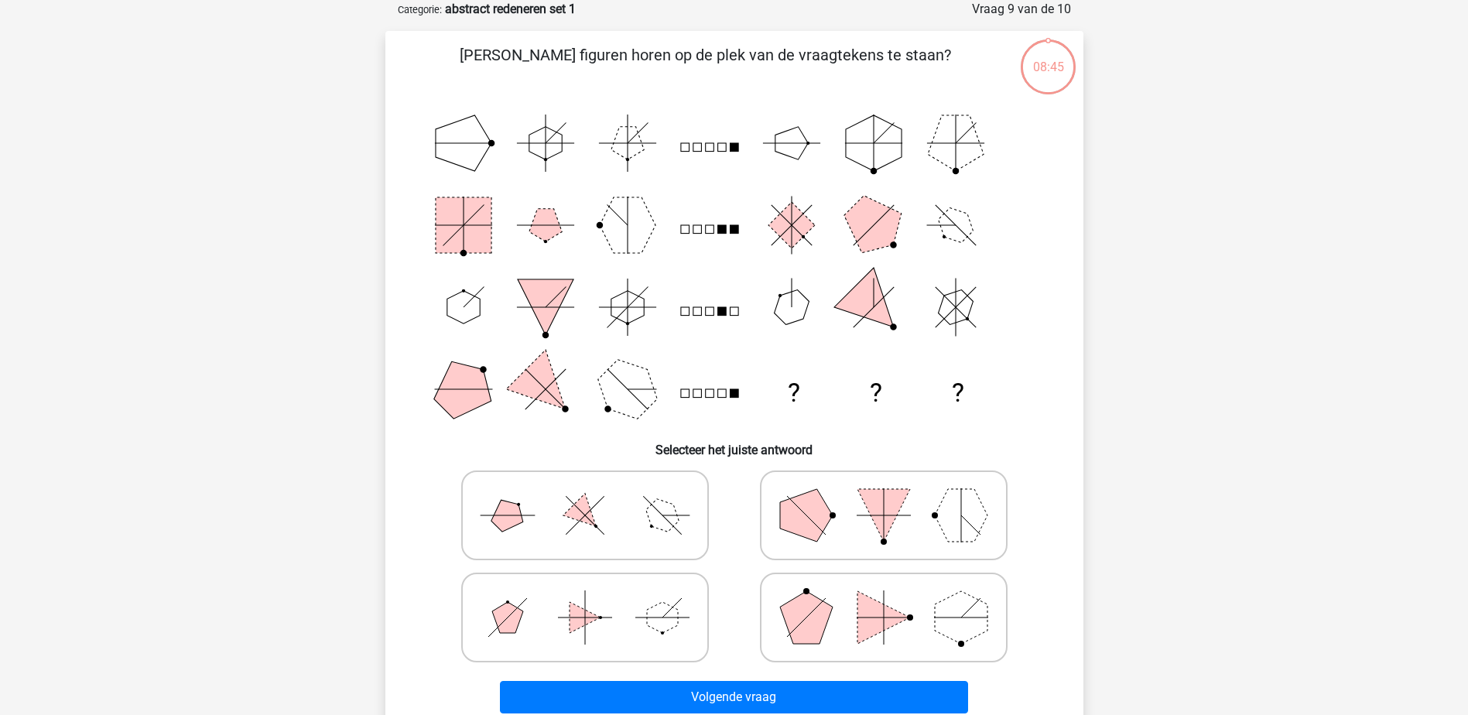
click at [663, 554] on label at bounding box center [585, 516] width 248 height 90
click at [595, 496] on input "radio" at bounding box center [590, 491] width 10 height 10
radio input "true"
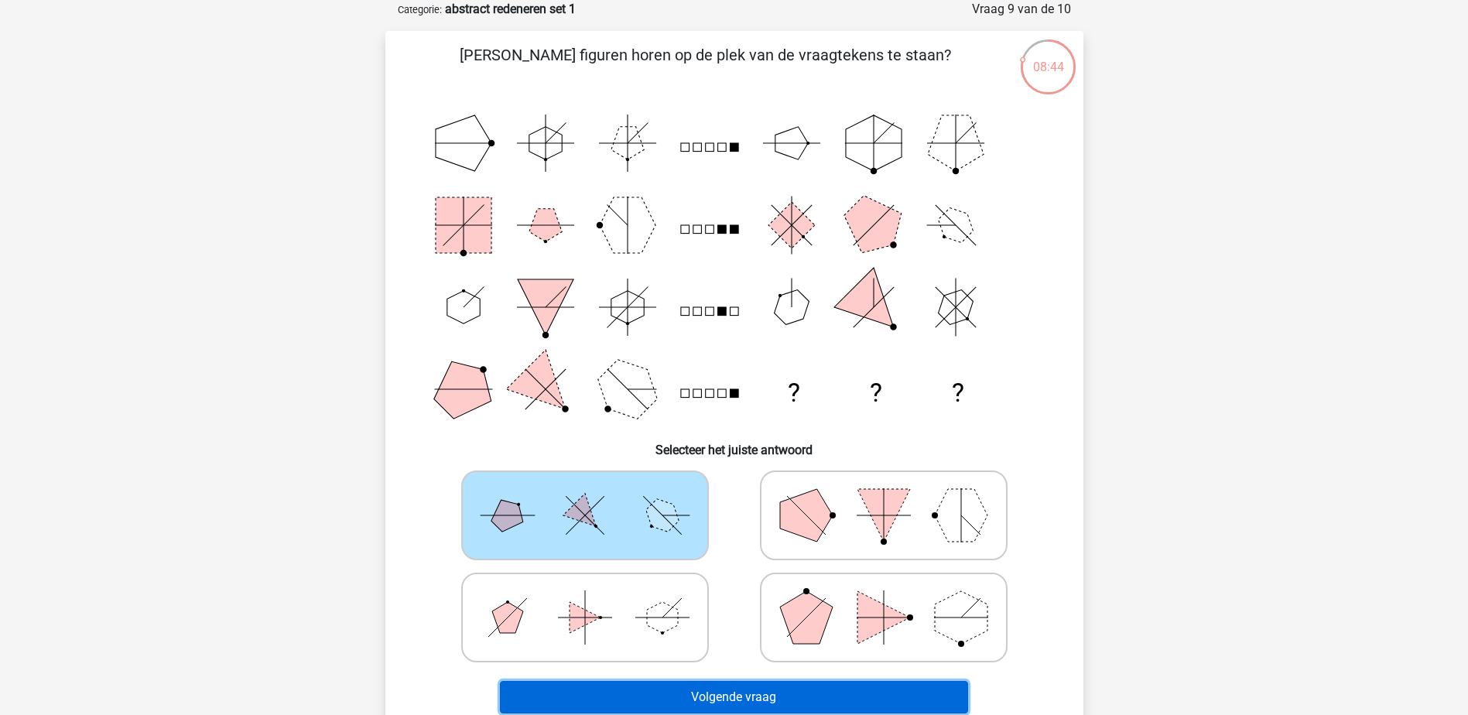
click at [721, 701] on button "Volgende vraag" at bounding box center [734, 697] width 468 height 33
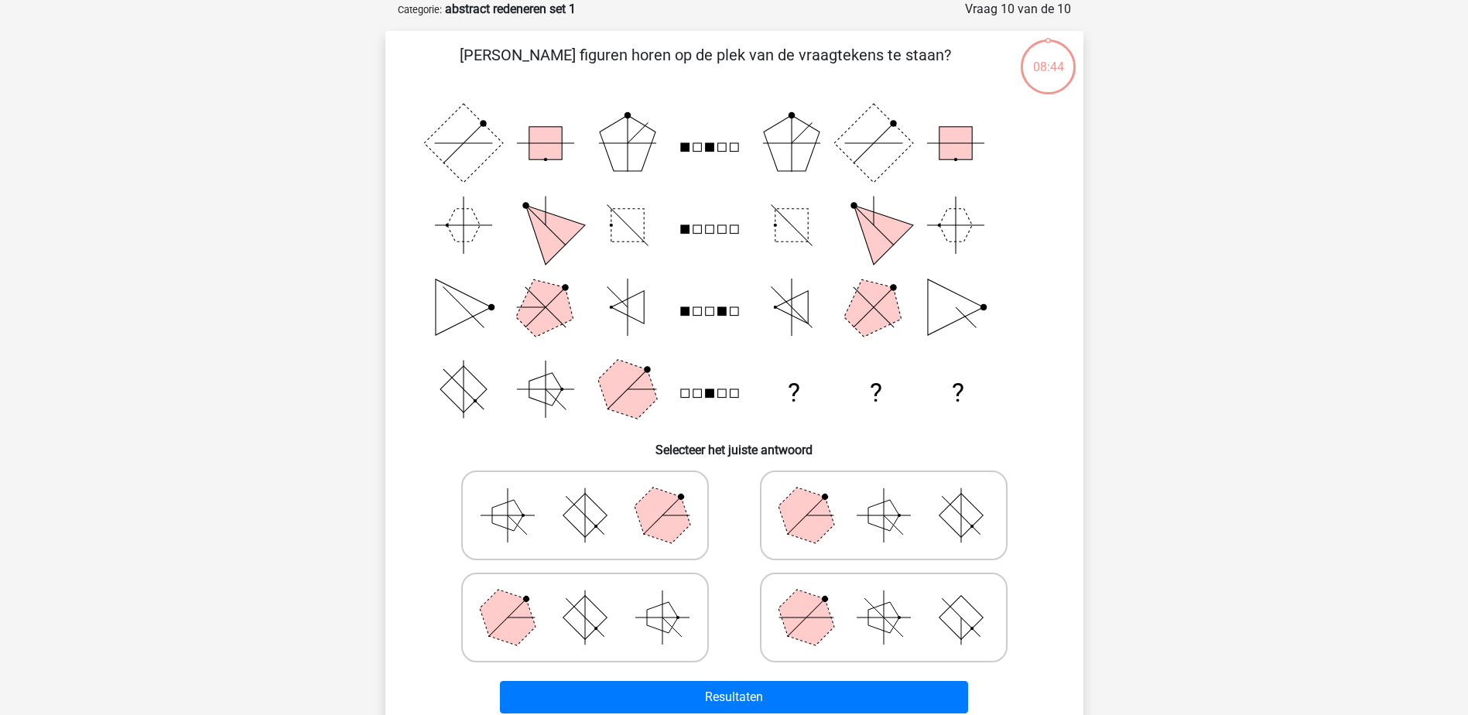
click at [693, 648] on icon at bounding box center [585, 617] width 232 height 77
click at [595, 598] on input "radio" at bounding box center [590, 593] width 10 height 10
radio input "true"
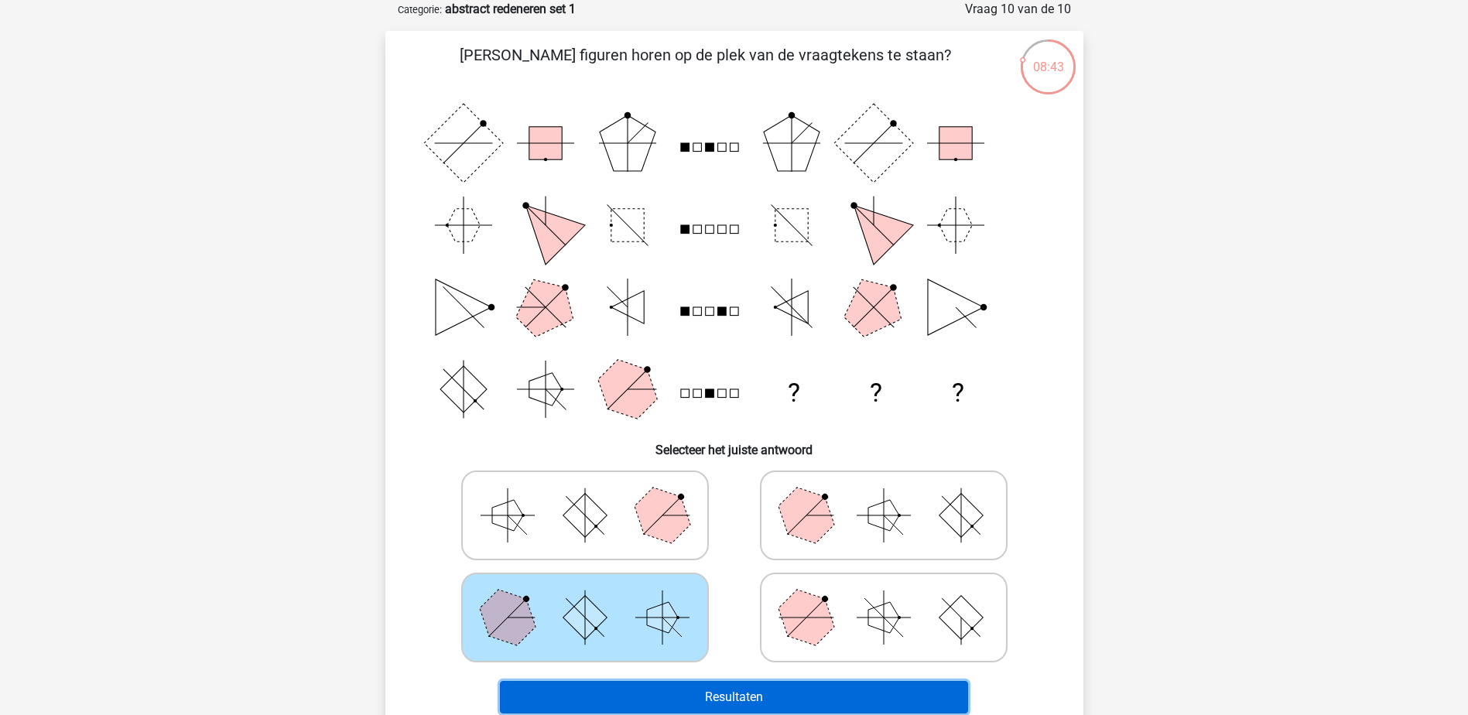
click at [725, 694] on button "Resultaten" at bounding box center [734, 697] width 468 height 33
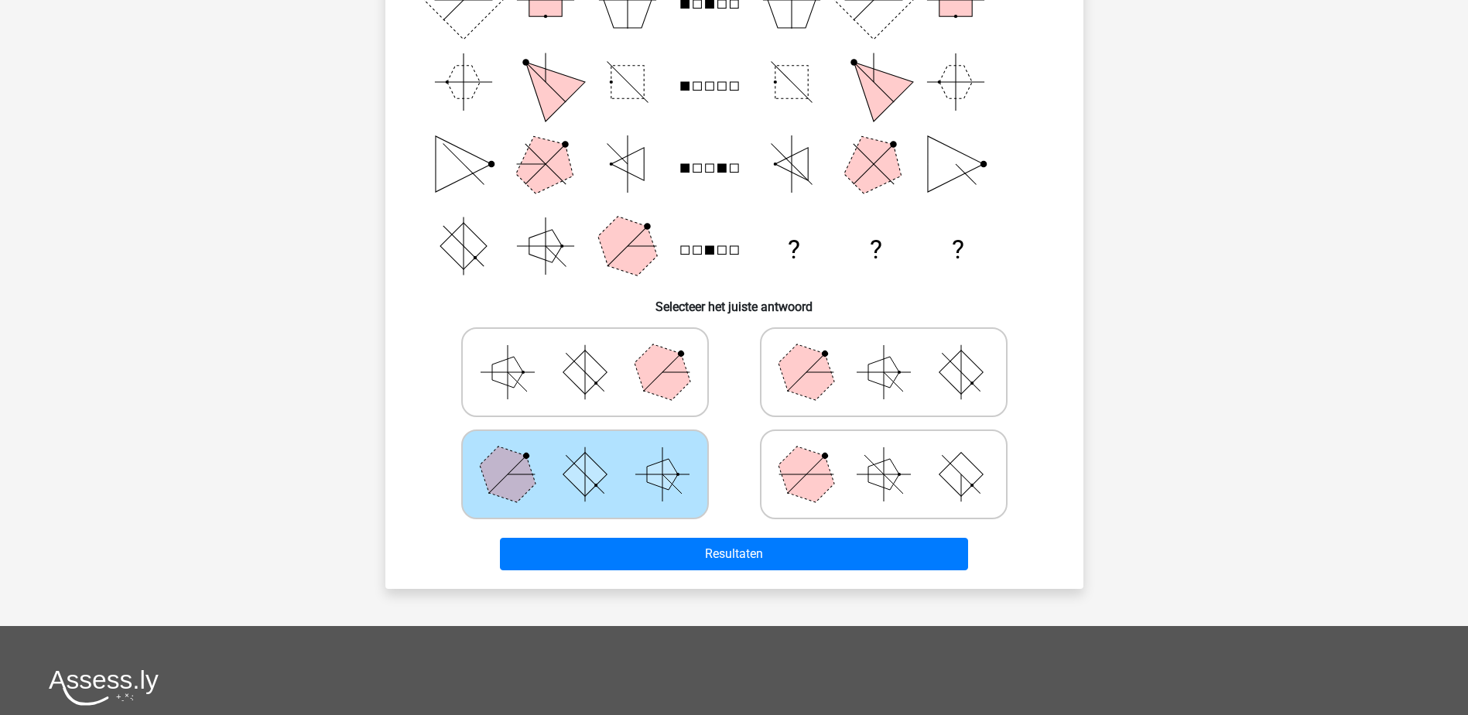
scroll to position [387, 0]
